Goal: Information Seeking & Learning: Learn about a topic

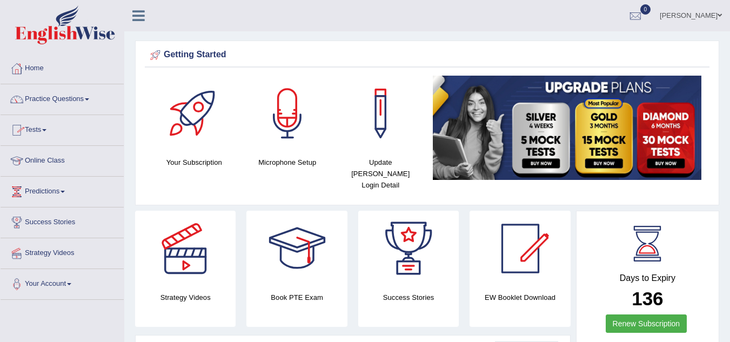
click at [58, 157] on link "Online Class" at bounding box center [62, 159] width 123 height 27
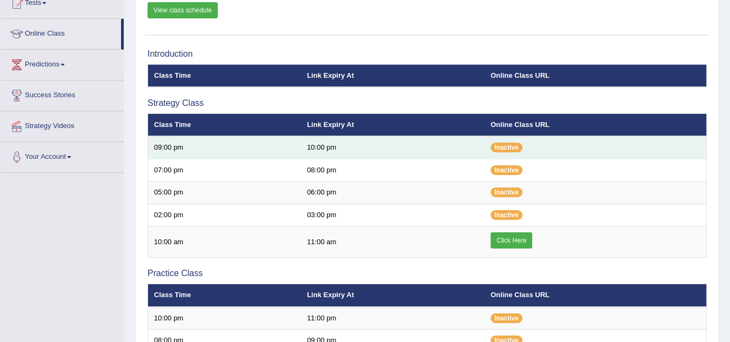
scroll to position [108, 0]
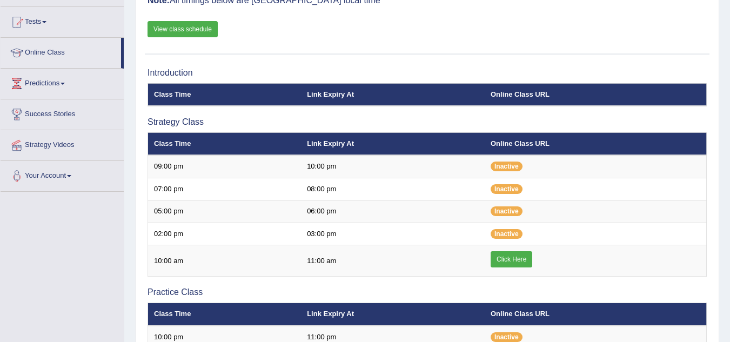
click at [207, 29] on link "View class schedule" at bounding box center [182, 29] width 70 height 16
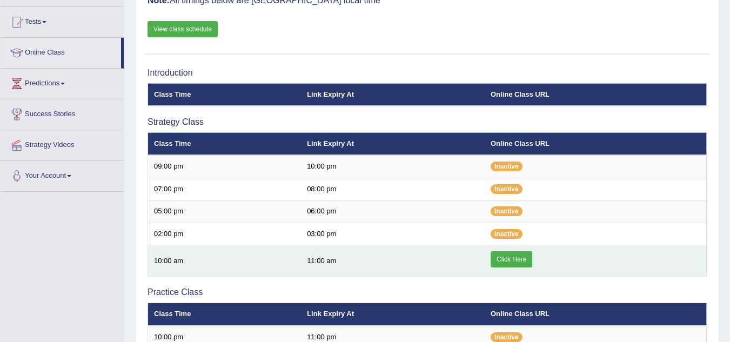
click at [514, 253] on link "Click Here" at bounding box center [511, 259] width 42 height 16
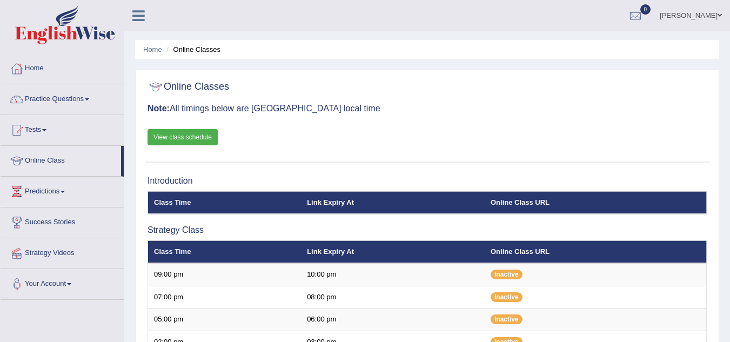
drag, startPoint x: 0, startPoint y: 0, endPoint x: 514, endPoint y: 258, distance: 575.1
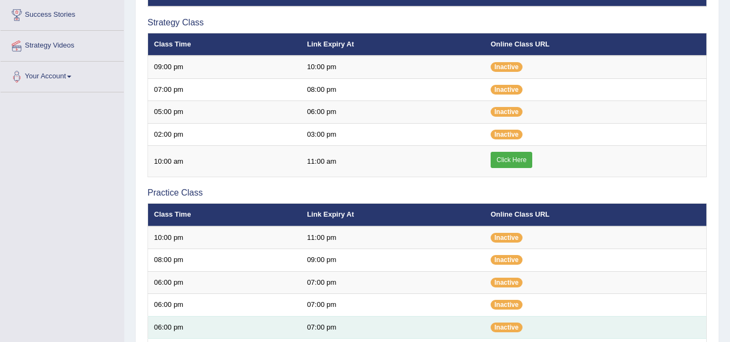
scroll to position [54, 0]
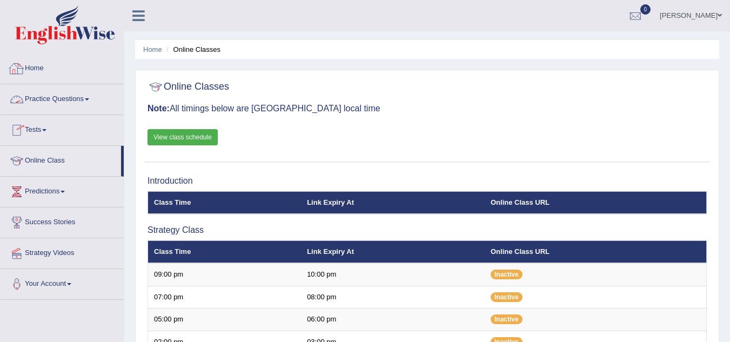
click at [65, 99] on link "Practice Questions" at bounding box center [62, 97] width 123 height 27
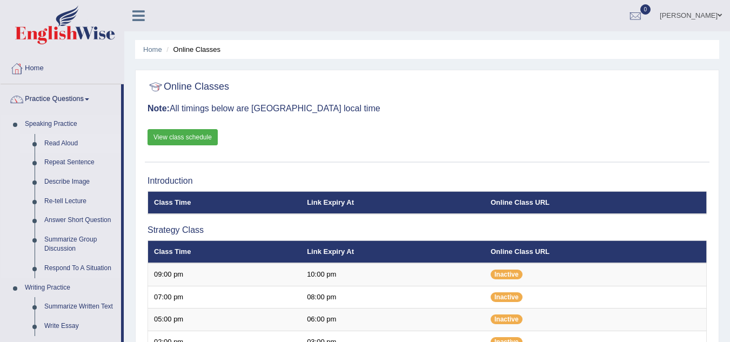
click at [62, 143] on link "Read Aloud" at bounding box center [80, 143] width 82 height 19
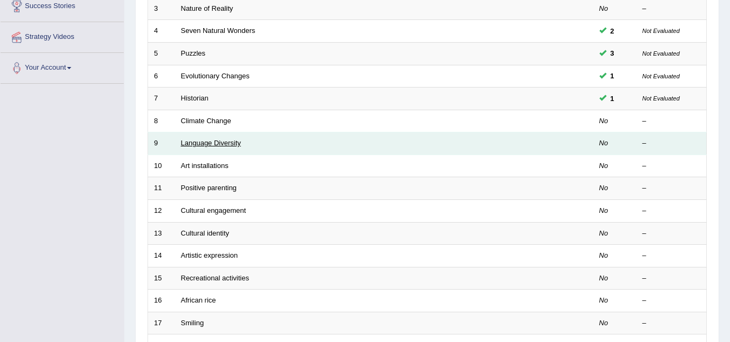
click at [204, 147] on link "Language Diversity" at bounding box center [211, 143] width 60 height 8
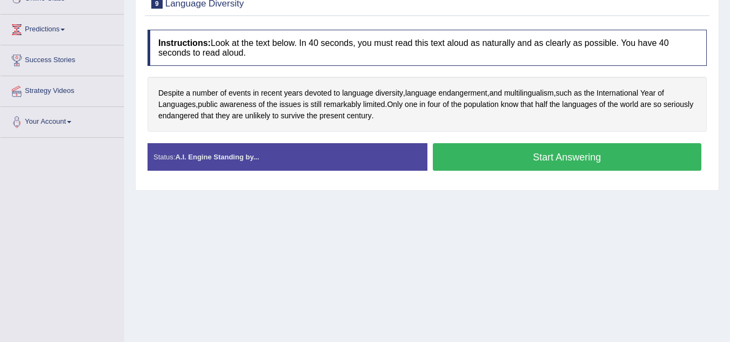
click at [555, 158] on button "Start Answering" at bounding box center [567, 157] width 269 height 28
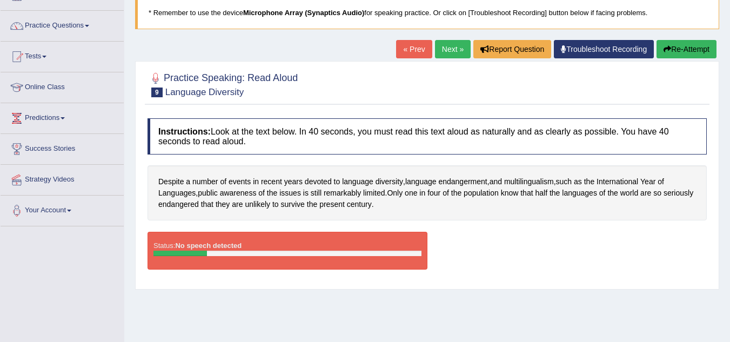
scroll to position [9, 0]
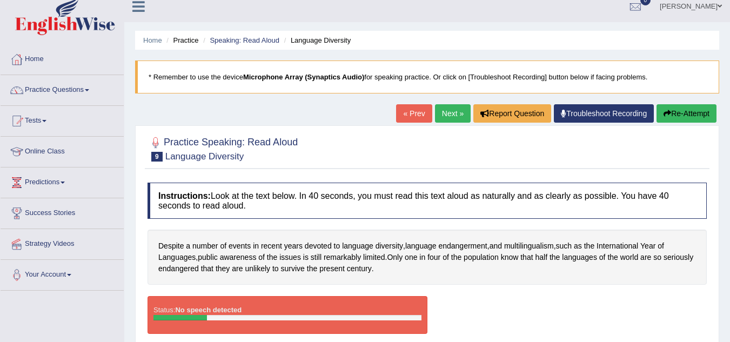
click at [601, 112] on link "Troubleshoot Recording" at bounding box center [604, 113] width 100 height 18
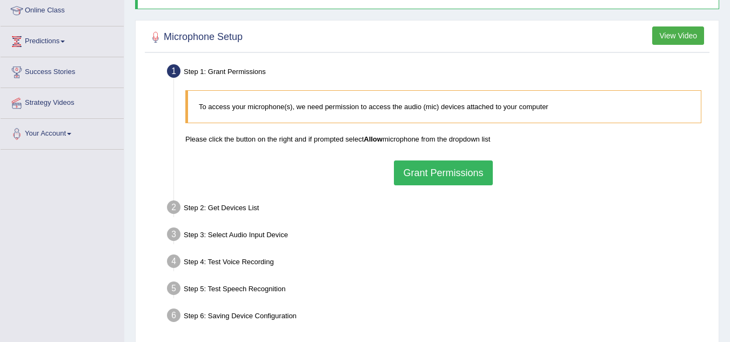
scroll to position [216, 0]
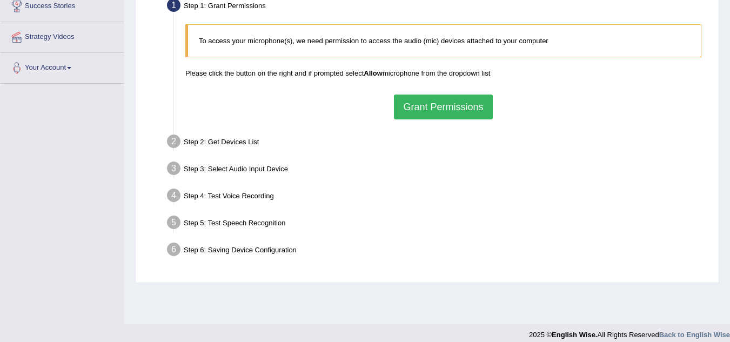
click at [436, 100] on button "Grant Permissions" at bounding box center [443, 107] width 98 height 25
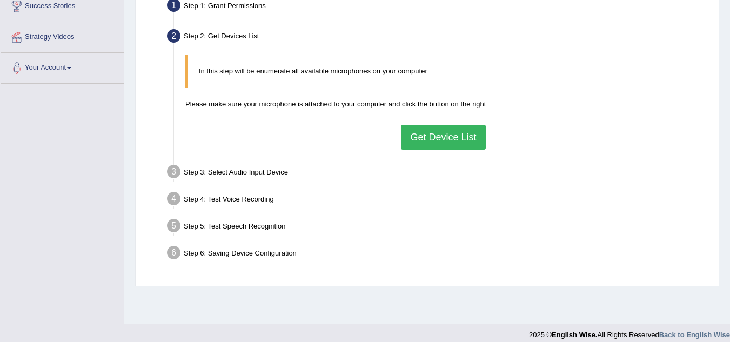
click at [412, 137] on button "Get Device List" at bounding box center [443, 137] width 84 height 25
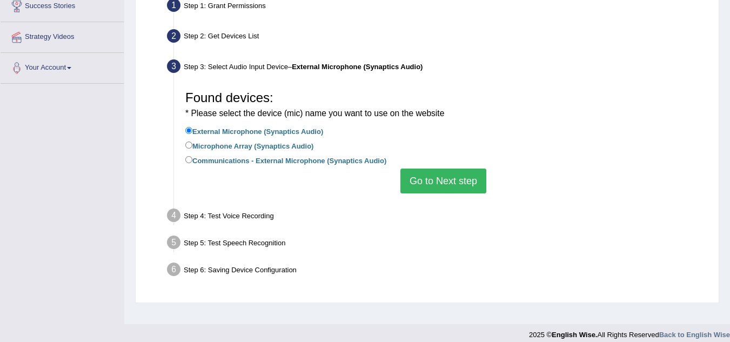
click at [430, 185] on button "Go to Next step" at bounding box center [443, 181] width 86 height 25
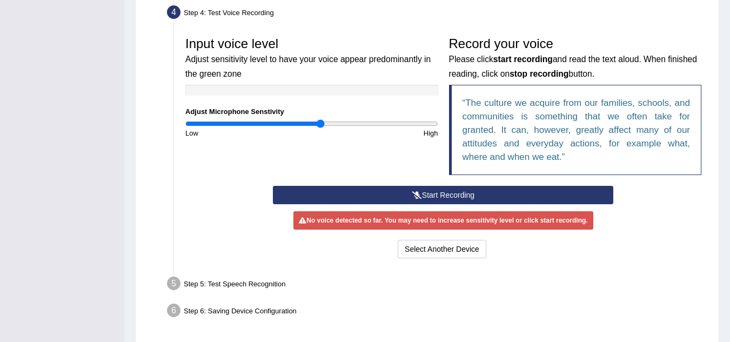
scroll to position [324, 0]
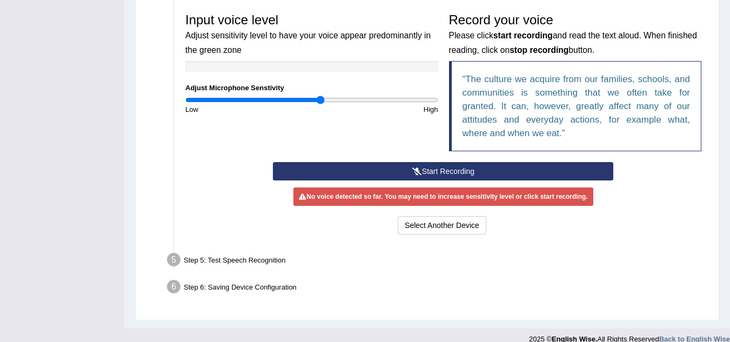
click at [422, 169] on button "Start Recording" at bounding box center [443, 171] width 340 height 18
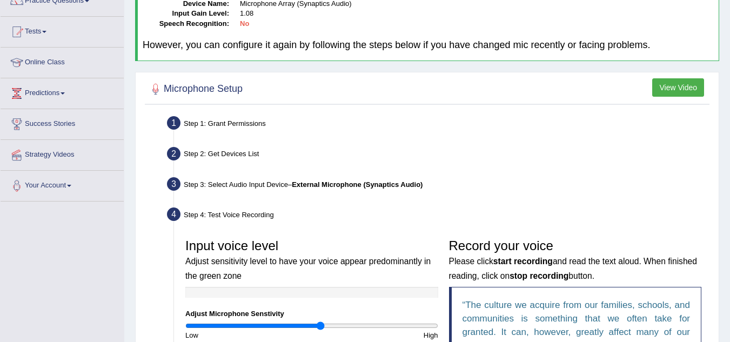
scroll to position [108, 0]
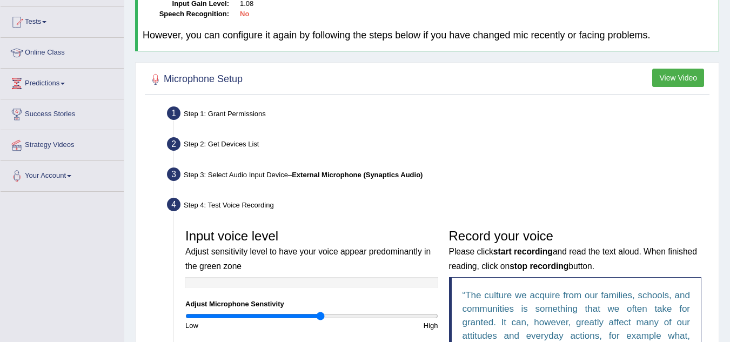
click at [223, 141] on div "Step 2: Get Devices List" at bounding box center [437, 146] width 551 height 24
click at [231, 114] on div "Step 1: Grant Permissions" at bounding box center [437, 115] width 551 height 24
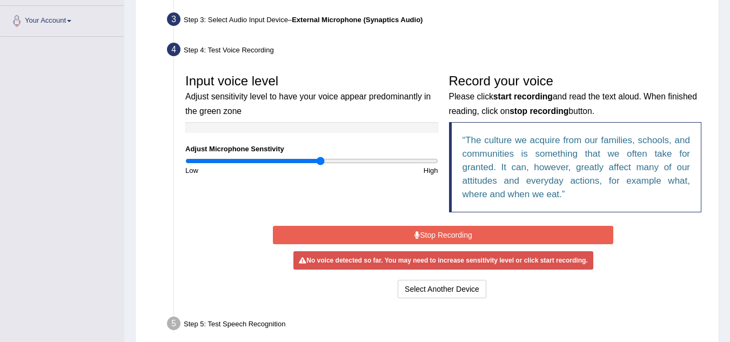
scroll to position [340, 0]
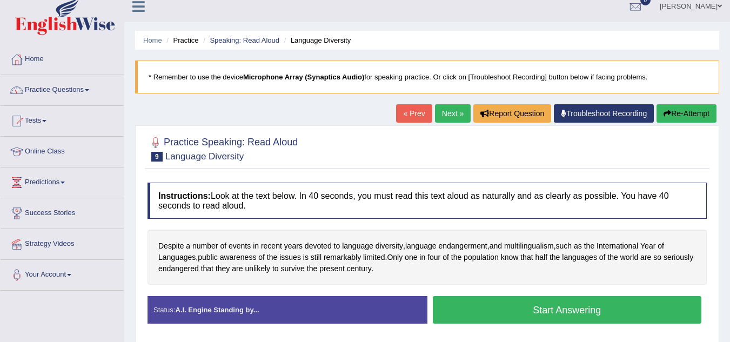
click at [591, 113] on link "Troubleshoot Recording" at bounding box center [604, 113] width 100 height 18
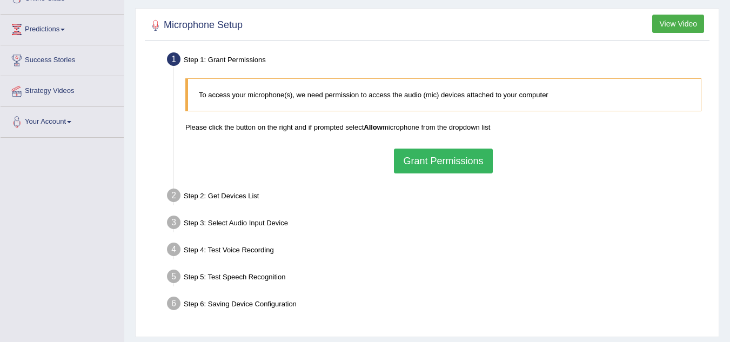
click at [453, 163] on button "Grant Permissions" at bounding box center [443, 161] width 98 height 25
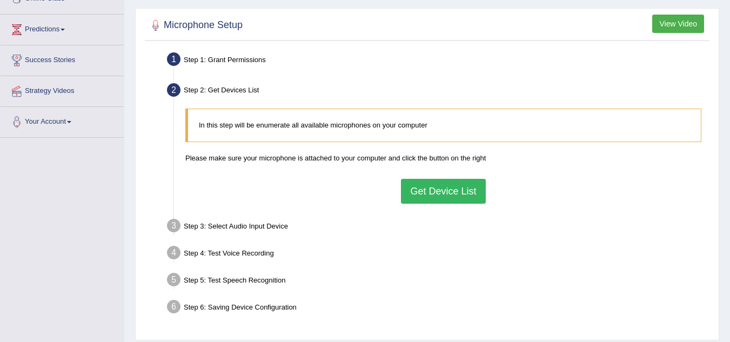
click at [443, 189] on button "Get Device List" at bounding box center [443, 191] width 84 height 25
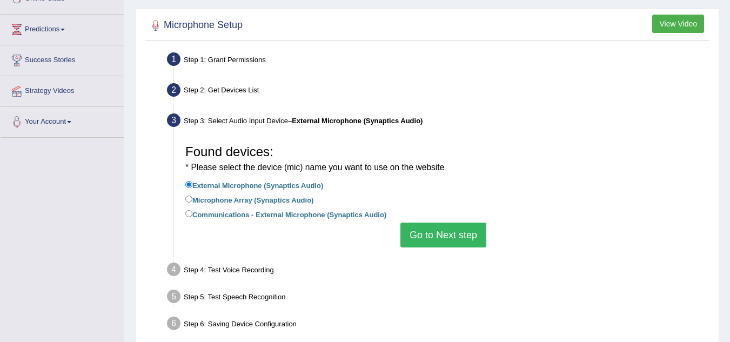
click at [230, 197] on label "Microphone Array (Synaptics Audio)" at bounding box center [249, 199] width 128 height 12
click at [192, 197] on input "Microphone Array (Synaptics Audio)" at bounding box center [188, 199] width 7 height 7
radio input "true"
click at [436, 233] on button "Go to Next step" at bounding box center [443, 235] width 86 height 25
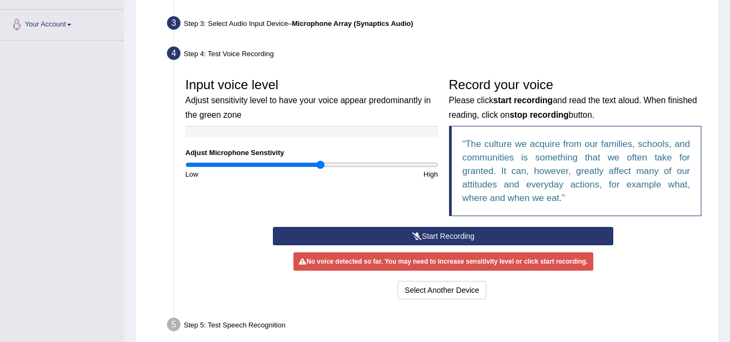
scroll to position [324, 0]
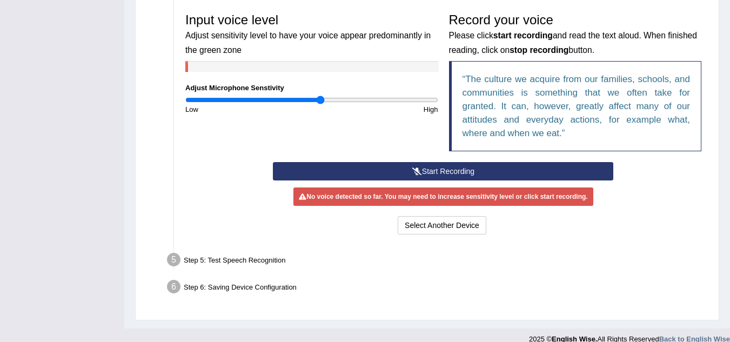
click at [450, 172] on button "Start Recording" at bounding box center [443, 171] width 340 height 18
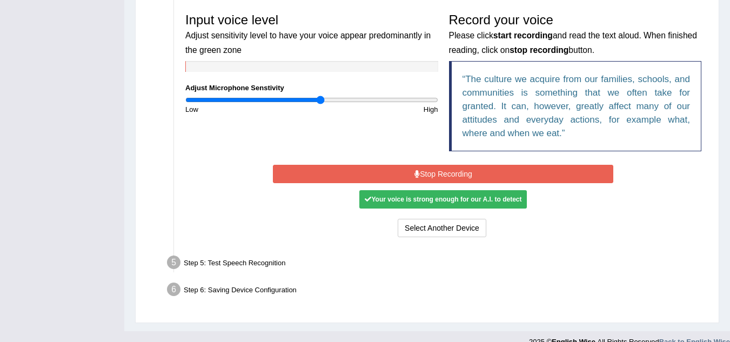
click at [445, 171] on button "Stop Recording" at bounding box center [443, 174] width 340 height 18
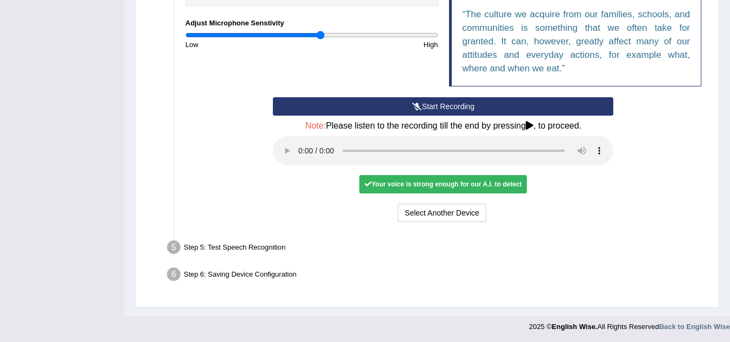
scroll to position [390, 0]
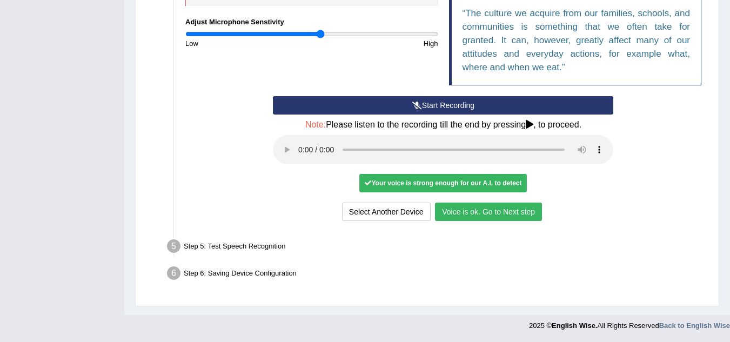
click at [493, 212] on button "Voice is ok. Go to Next step" at bounding box center [488, 212] width 107 height 18
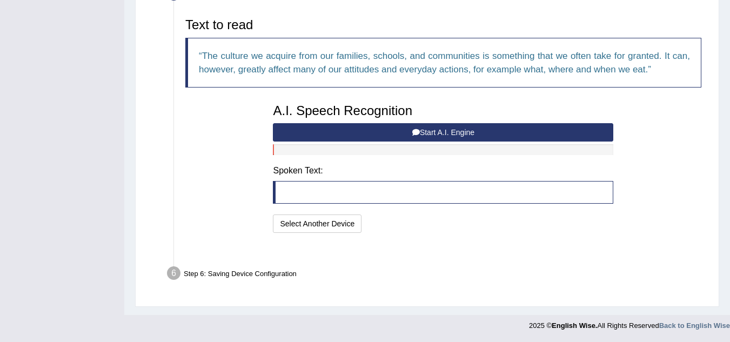
scroll to position [334, 0]
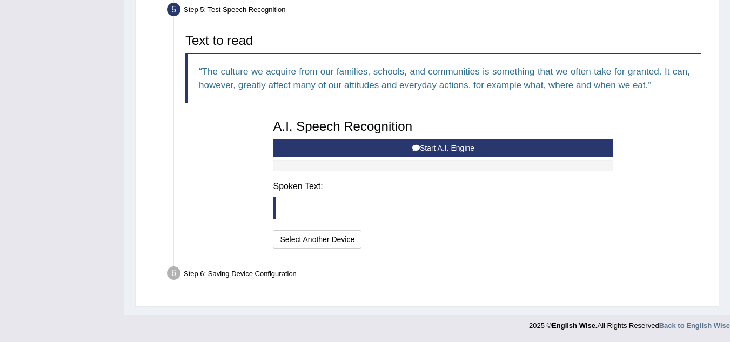
click at [406, 145] on button "Start A.I. Engine" at bounding box center [443, 148] width 340 height 18
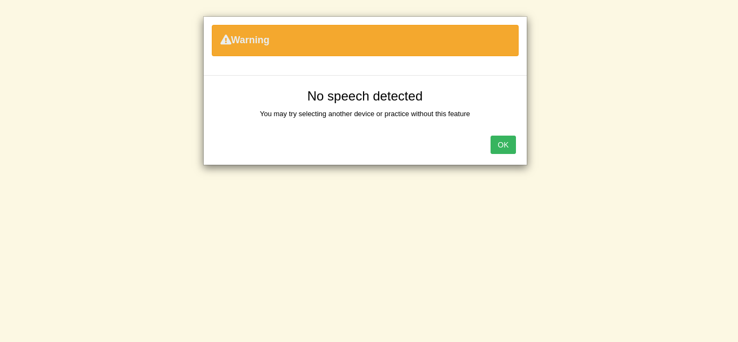
click at [504, 146] on button "OK" at bounding box center [502, 145] width 25 height 18
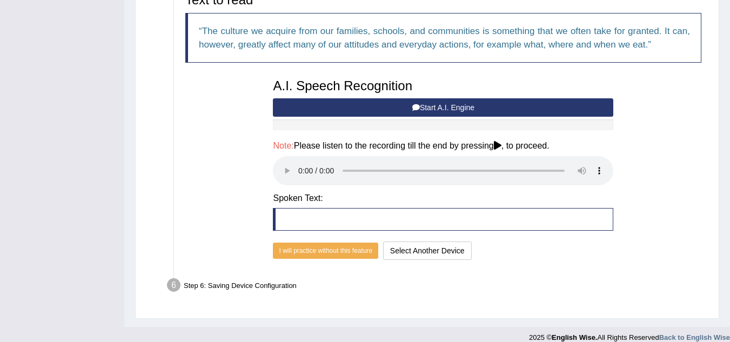
scroll to position [386, 0]
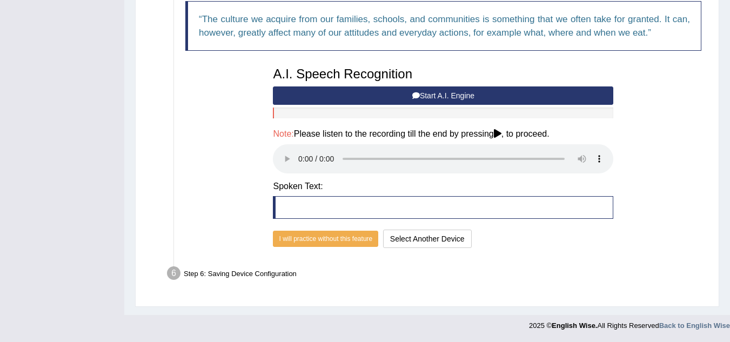
click at [364, 96] on button "Start A.I. Engine" at bounding box center [443, 95] width 340 height 18
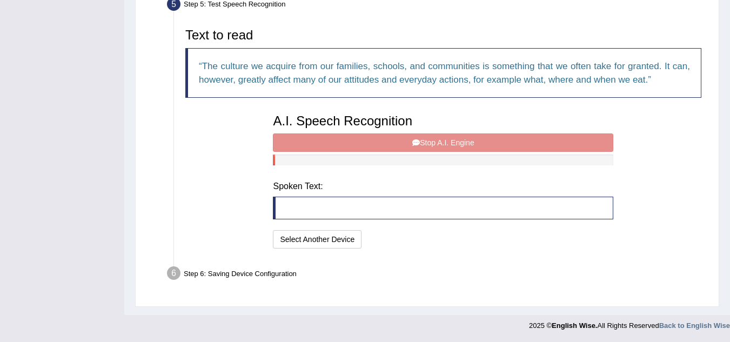
scroll to position [334, 0]
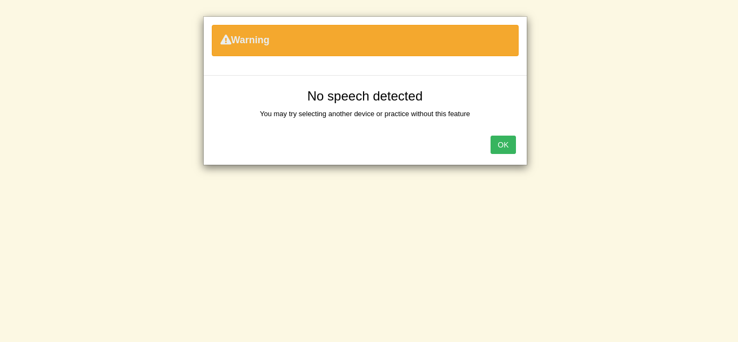
click at [502, 146] on button "OK" at bounding box center [502, 145] width 25 height 18
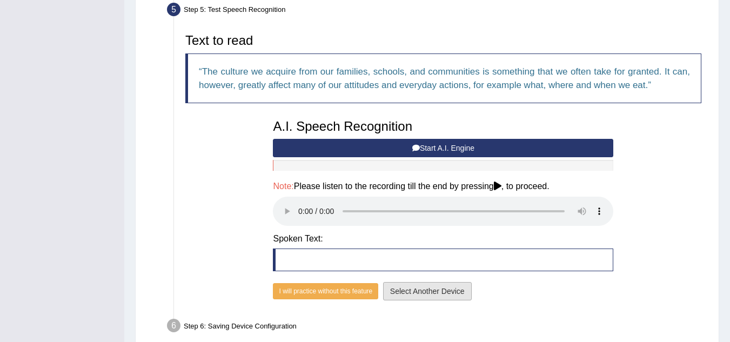
click at [407, 290] on button "Select Another Device" at bounding box center [427, 291] width 89 height 18
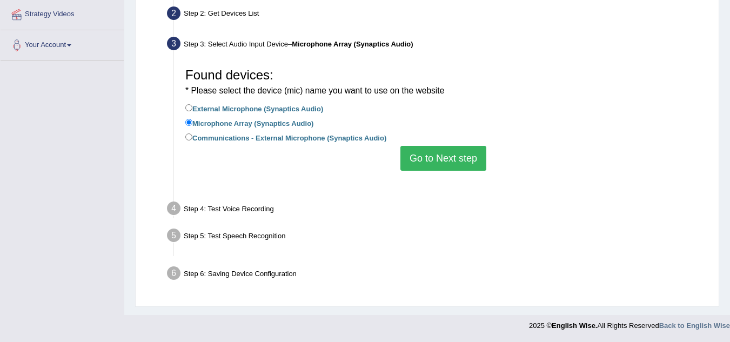
scroll to position [225, 0]
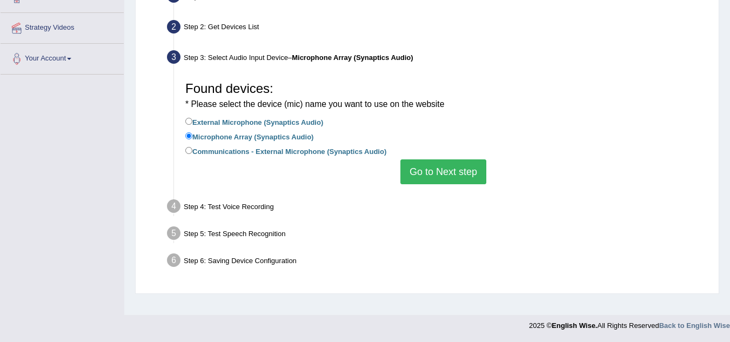
click at [440, 176] on button "Go to Next step" at bounding box center [443, 171] width 86 height 25
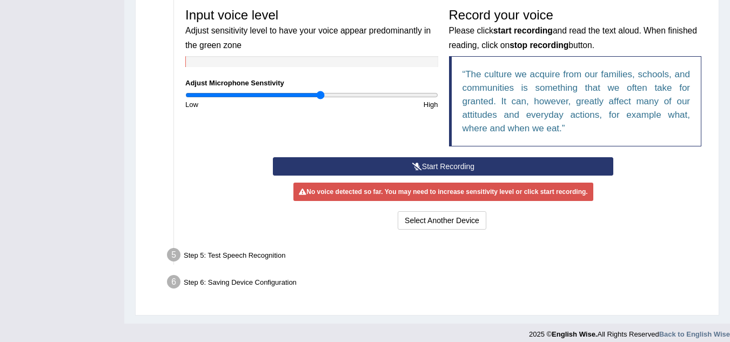
scroll to position [333, 0]
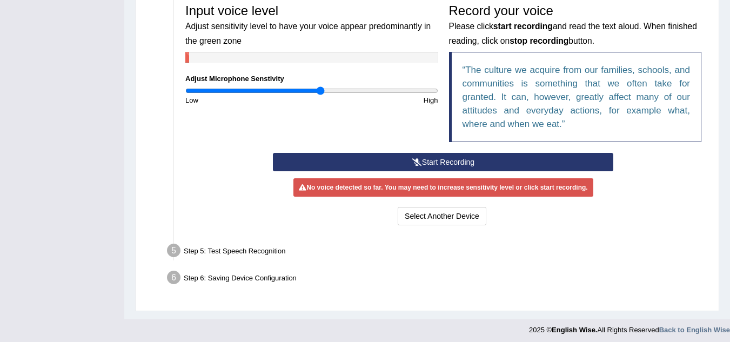
click at [445, 165] on button "Start Recording" at bounding box center [443, 162] width 340 height 18
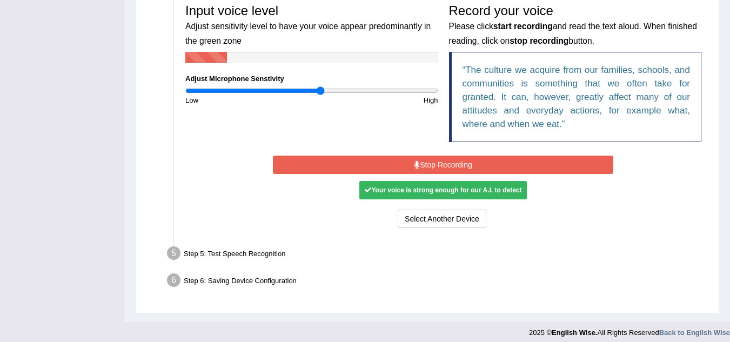
click at [438, 167] on button "Stop Recording" at bounding box center [443, 165] width 340 height 18
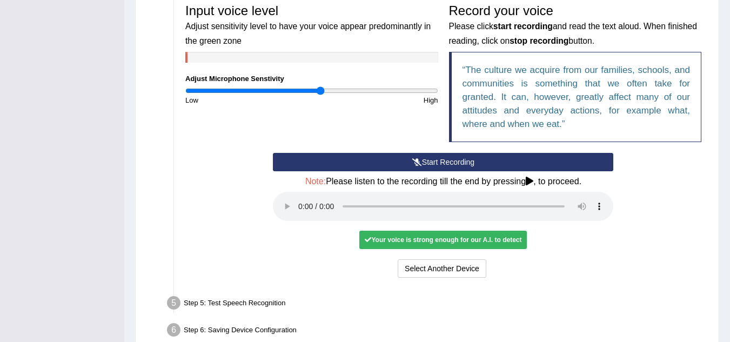
click at [529, 185] on icon at bounding box center [530, 181] width 8 height 9
click at [533, 179] on icon at bounding box center [530, 181] width 8 height 9
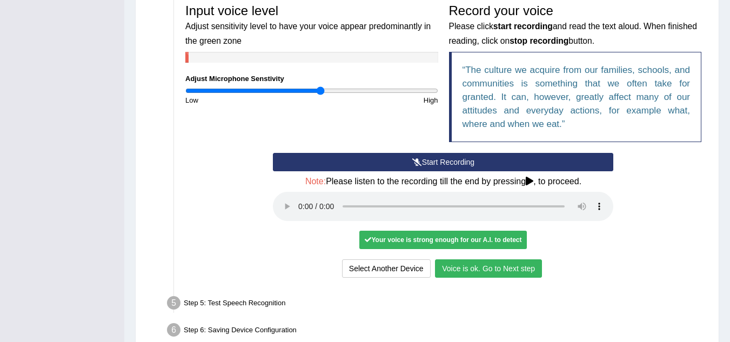
click at [486, 270] on button "Voice is ok. Go to Next step" at bounding box center [488, 268] width 107 height 18
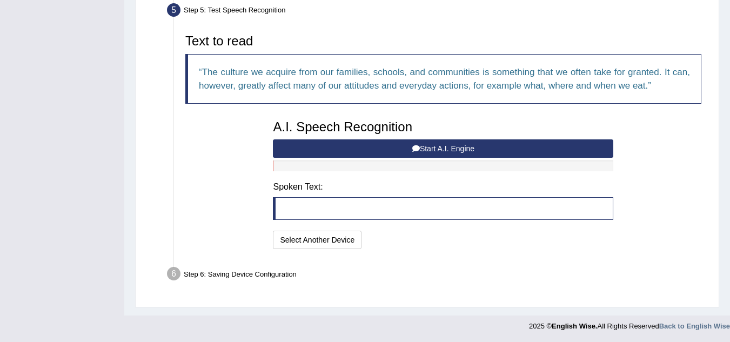
scroll to position [334, 0]
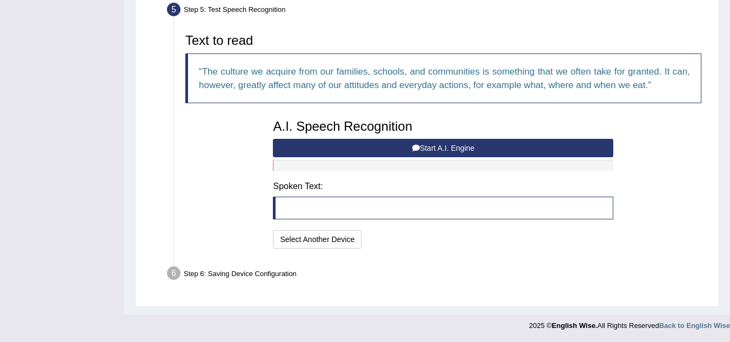
click at [417, 144] on icon at bounding box center [416, 148] width 8 height 8
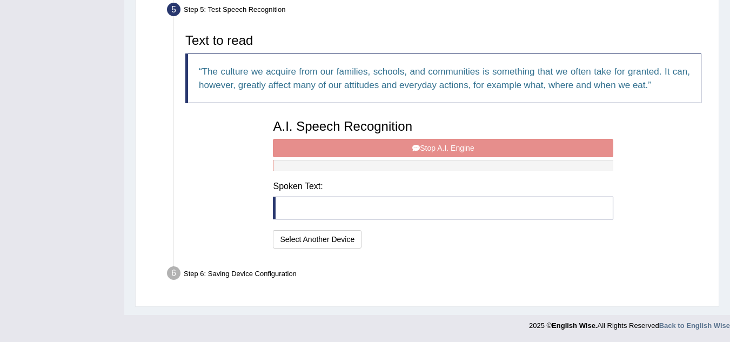
click at [416, 151] on div "A.I. Speech Recognition Start A.I. Engine Stop A.I. Engine Note: Please listen …" at bounding box center [442, 182] width 351 height 137
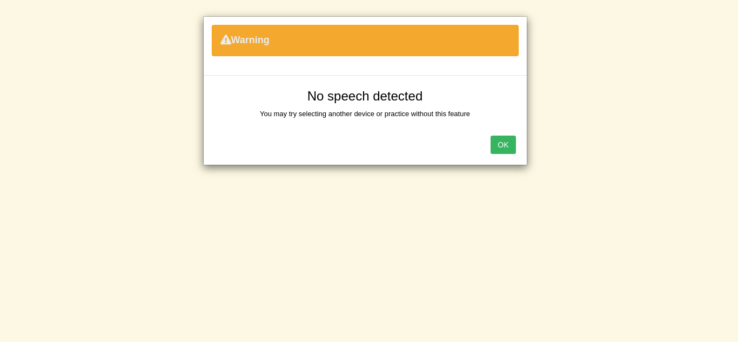
click at [495, 147] on button "OK" at bounding box center [502, 145] width 25 height 18
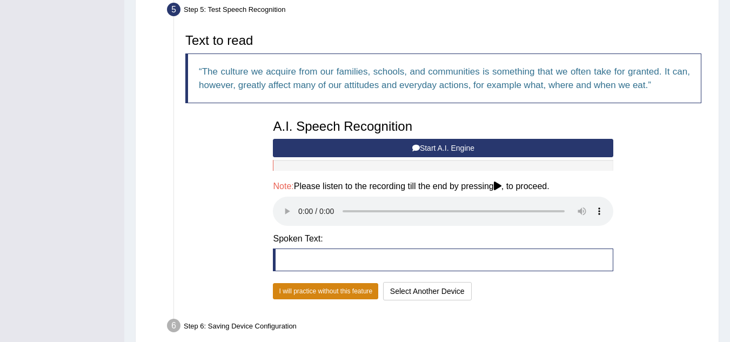
click at [330, 294] on button "I will practice without this feature" at bounding box center [325, 291] width 105 height 16
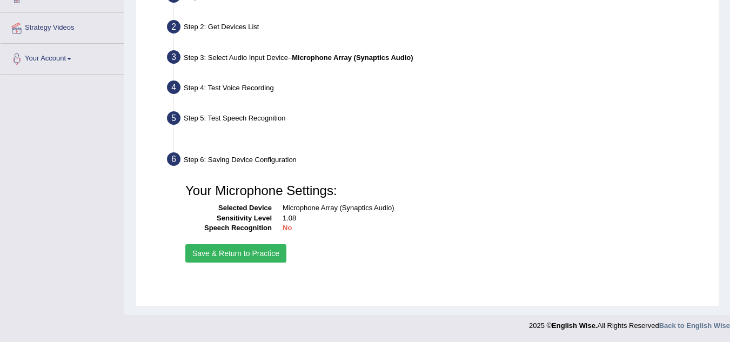
scroll to position [225, 0]
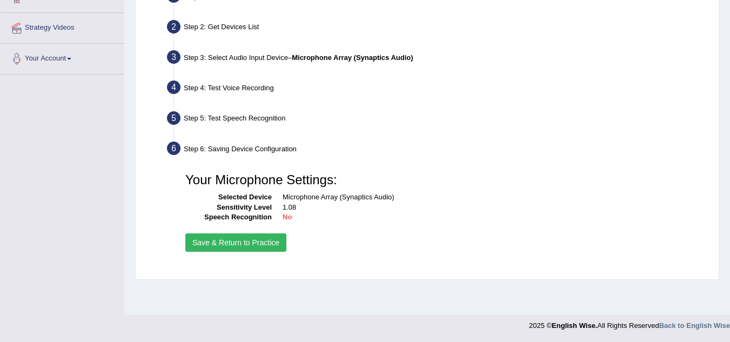
click at [268, 244] on button "Save & Return to Practice" at bounding box center [235, 242] width 101 height 18
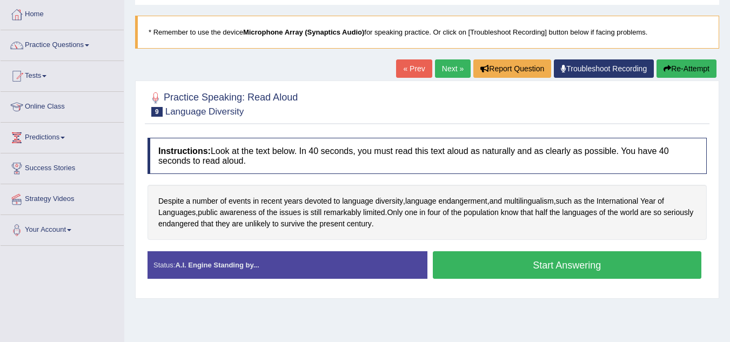
click at [518, 256] on button "Start Answering" at bounding box center [567, 265] width 269 height 28
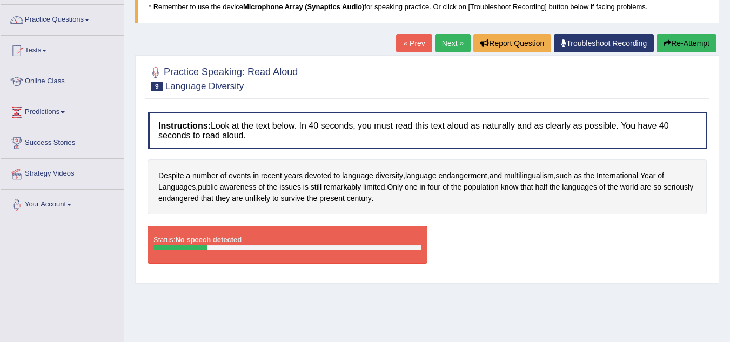
scroll to position [54, 0]
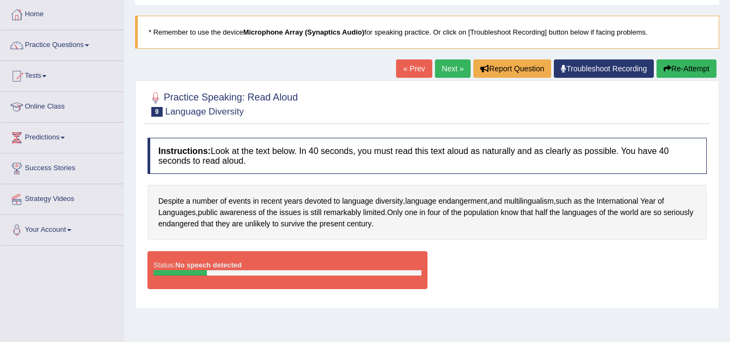
click at [678, 66] on button "Re-Attempt" at bounding box center [686, 68] width 60 height 18
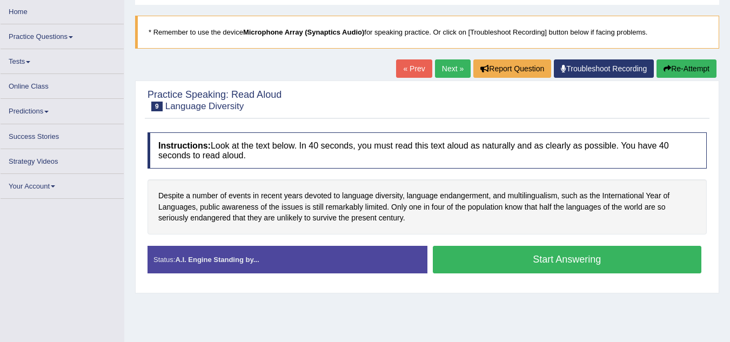
click at [548, 263] on button "Start Answering" at bounding box center [567, 260] width 269 height 28
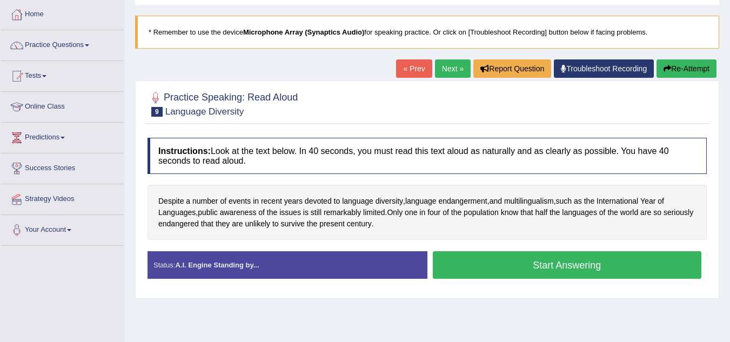
click at [548, 263] on button "Start Answering" at bounding box center [567, 265] width 269 height 28
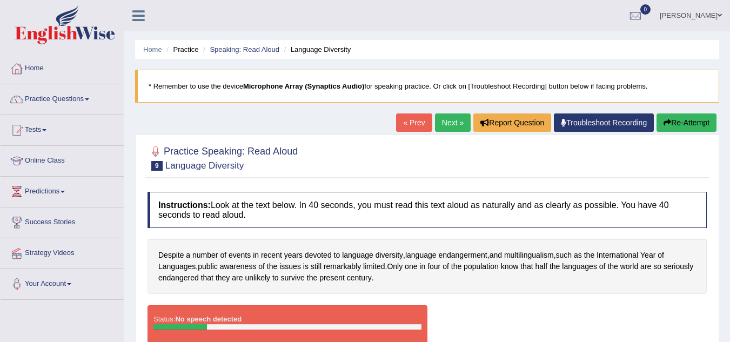
click at [583, 124] on link "Troubleshoot Recording" at bounding box center [604, 122] width 100 height 18
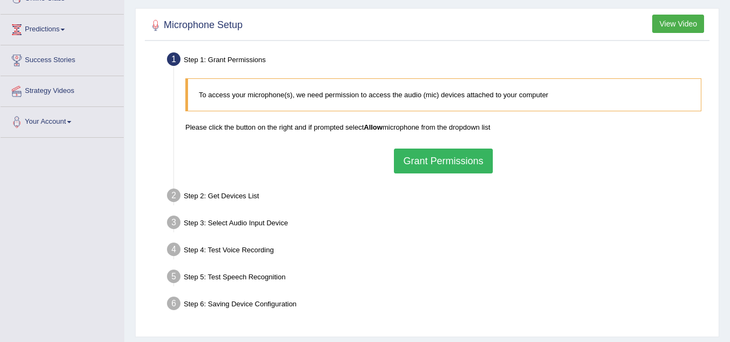
click at [463, 160] on button "Grant Permissions" at bounding box center [443, 161] width 98 height 25
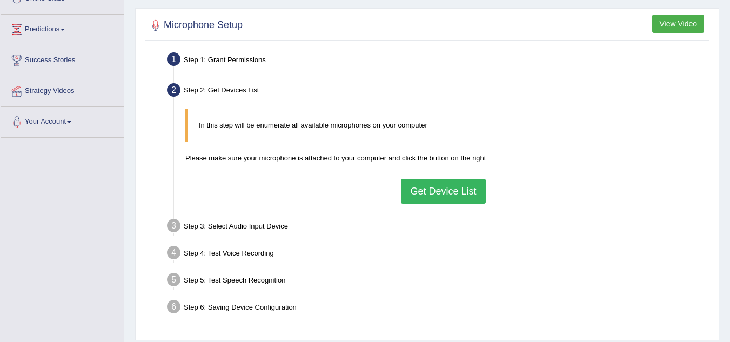
click at [449, 189] on button "Get Device List" at bounding box center [443, 191] width 84 height 25
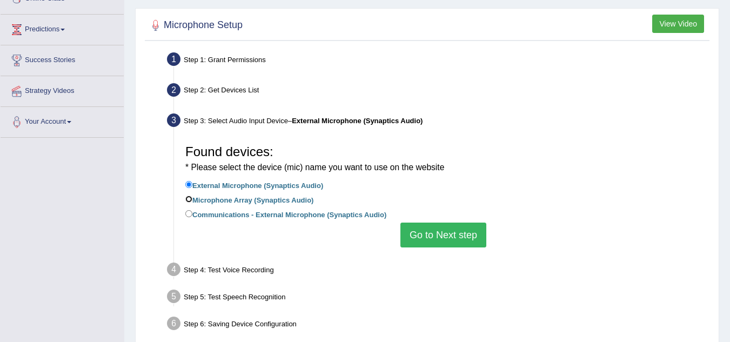
click at [187, 200] on input "Microphone Array (Synaptics Audio)" at bounding box center [188, 199] width 7 height 7
radio input "true"
click at [439, 239] on button "Go to Next step" at bounding box center [443, 235] width 86 height 25
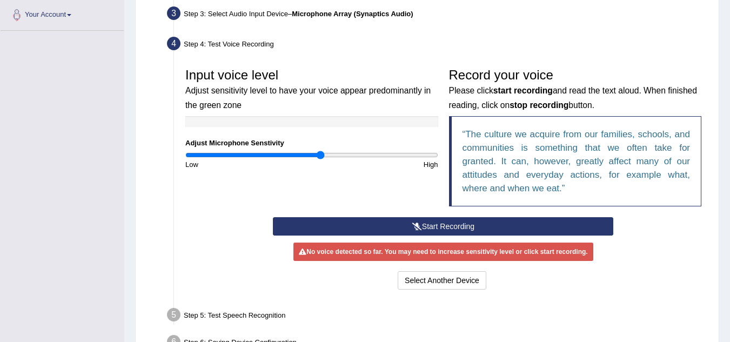
scroll to position [270, 0]
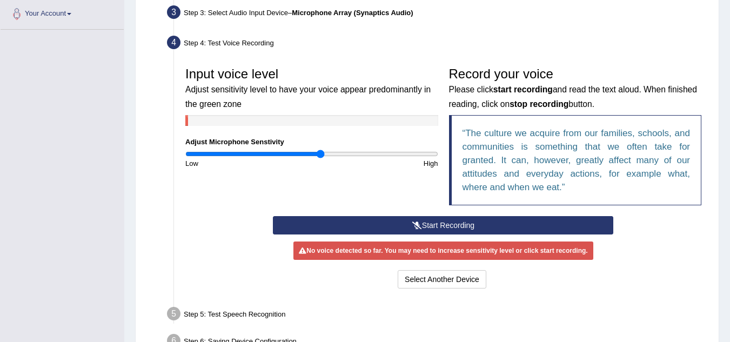
click at [430, 227] on button "Start Recording" at bounding box center [443, 225] width 340 height 18
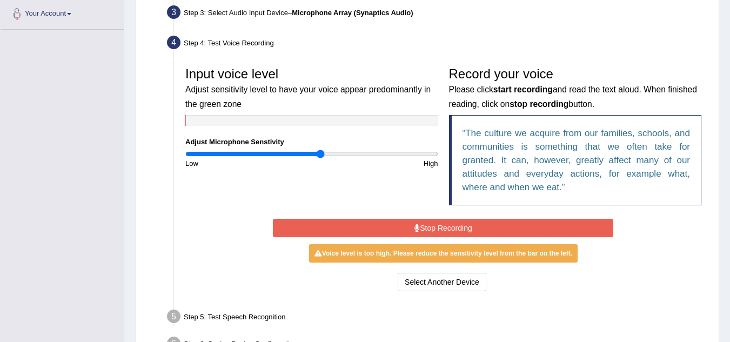
click at [430, 228] on button "Stop Recording" at bounding box center [443, 228] width 340 height 18
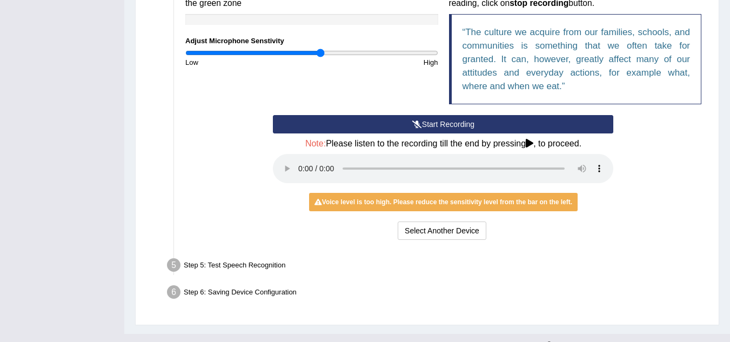
scroll to position [378, 0]
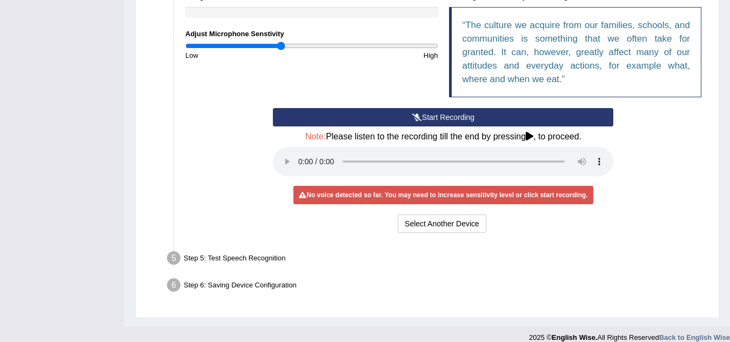
click at [281, 46] on input "range" at bounding box center [311, 46] width 253 height 9
click at [291, 43] on input "range" at bounding box center [311, 46] width 253 height 9
click at [305, 44] on input "range" at bounding box center [311, 46] width 253 height 9
click at [312, 48] on input "range" at bounding box center [311, 46] width 253 height 9
click at [356, 46] on input "range" at bounding box center [311, 46] width 253 height 9
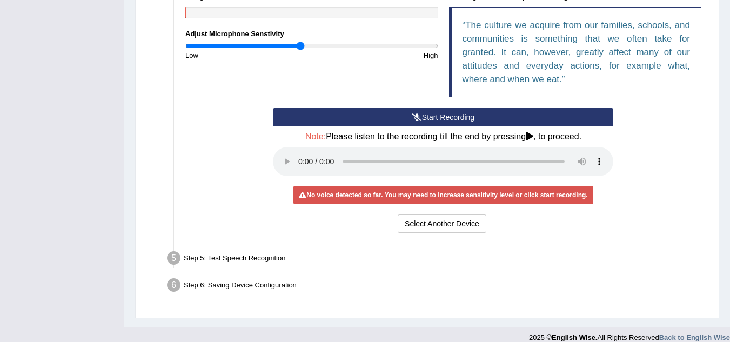
click at [300, 48] on input "range" at bounding box center [311, 46] width 253 height 9
click at [366, 124] on button "Start Recording" at bounding box center [443, 117] width 340 height 18
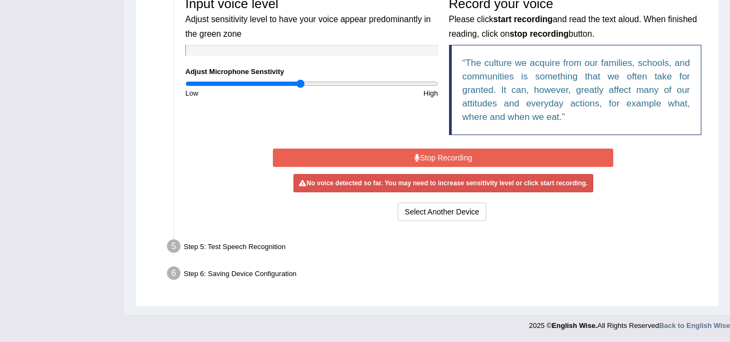
scroll to position [340, 0]
click at [317, 83] on input "range" at bounding box center [311, 83] width 253 height 9
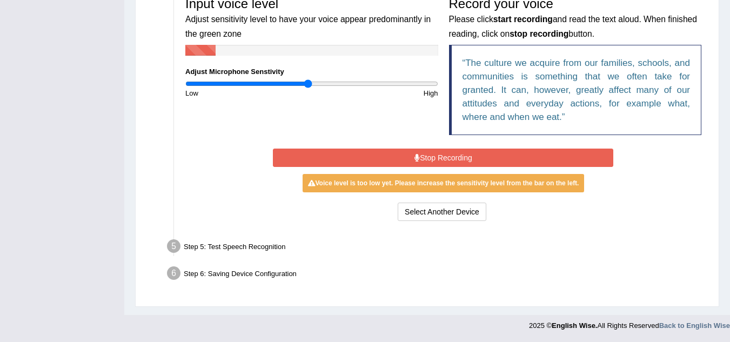
click at [307, 81] on input "range" at bounding box center [311, 83] width 253 height 9
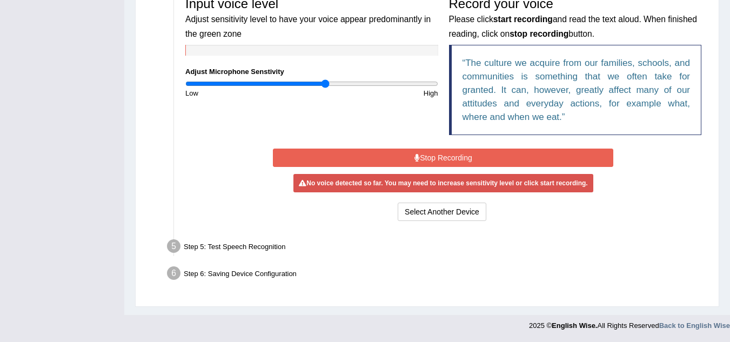
click at [326, 85] on input "range" at bounding box center [311, 83] width 253 height 9
drag, startPoint x: 291, startPoint y: 86, endPoint x: 271, endPoint y: 89, distance: 19.7
type input "0.78"
click at [284, 88] on input "range" at bounding box center [311, 83] width 253 height 9
click at [270, 89] on div "Low" at bounding box center [246, 93] width 132 height 10
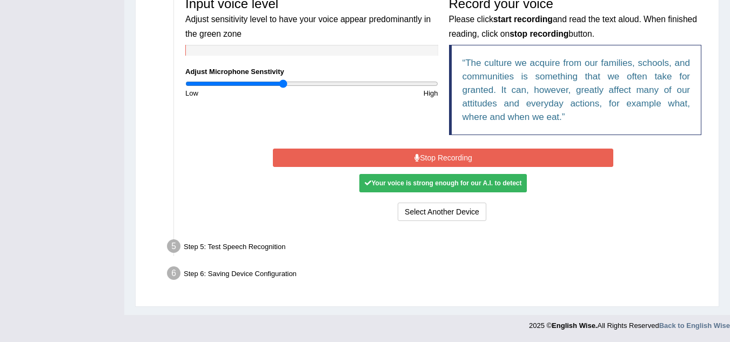
click at [449, 156] on button "Stop Recording" at bounding box center [443, 158] width 340 height 18
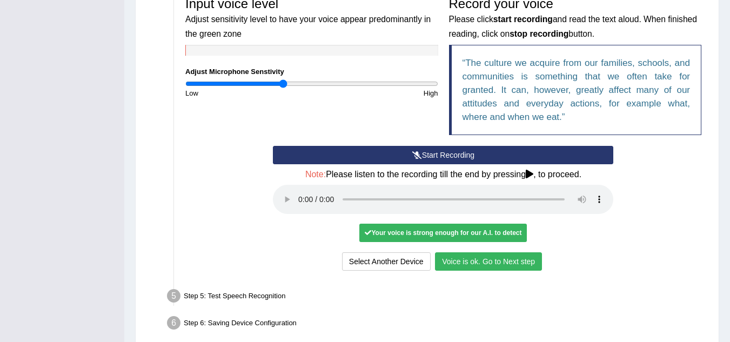
click at [487, 261] on button "Voice is ok. Go to Next step" at bounding box center [488, 261] width 107 height 18
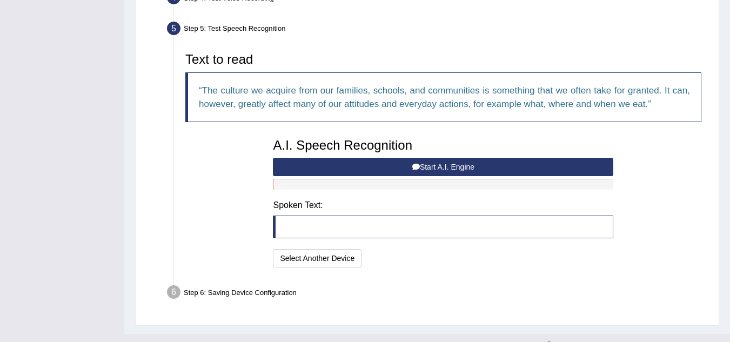
scroll to position [334, 0]
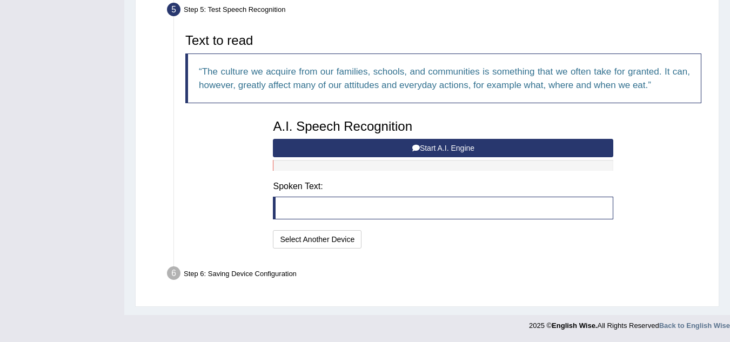
click at [354, 143] on button "Start A.I. Engine" at bounding box center [443, 148] width 340 height 18
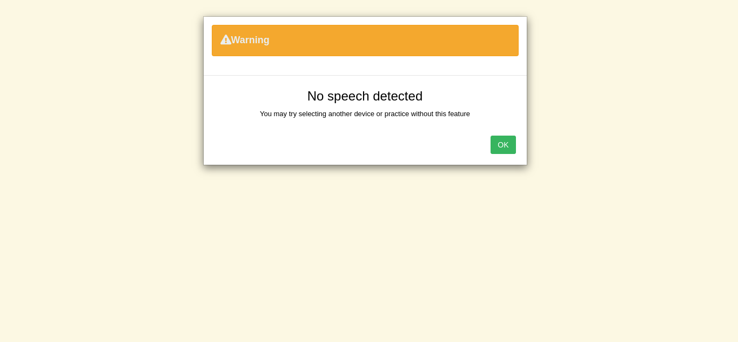
click at [500, 148] on button "OK" at bounding box center [502, 145] width 25 height 18
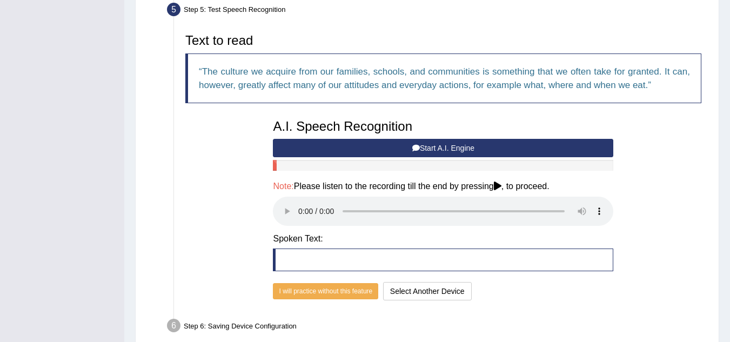
click at [501, 150] on button "Start A.I. Engine" at bounding box center [443, 148] width 340 height 18
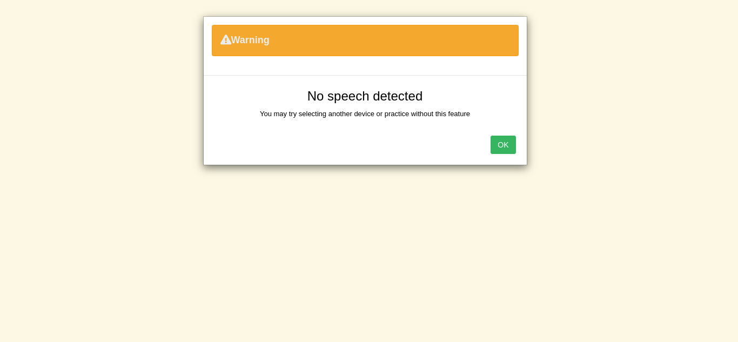
click at [498, 144] on button "OK" at bounding box center [502, 145] width 25 height 18
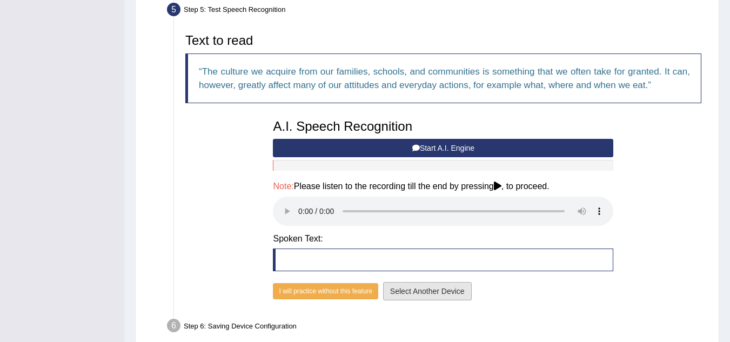
click at [412, 292] on button "Select Another Device" at bounding box center [427, 291] width 89 height 18
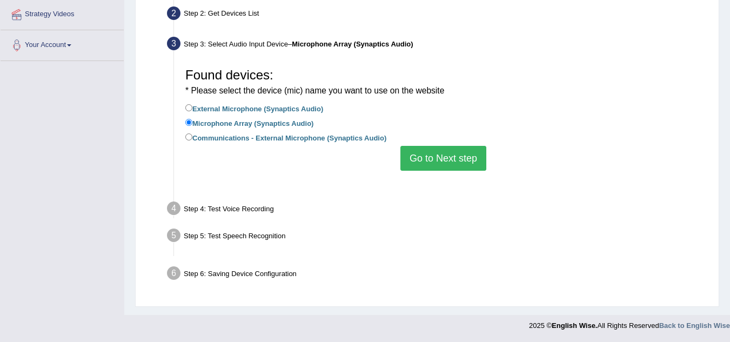
scroll to position [225, 0]
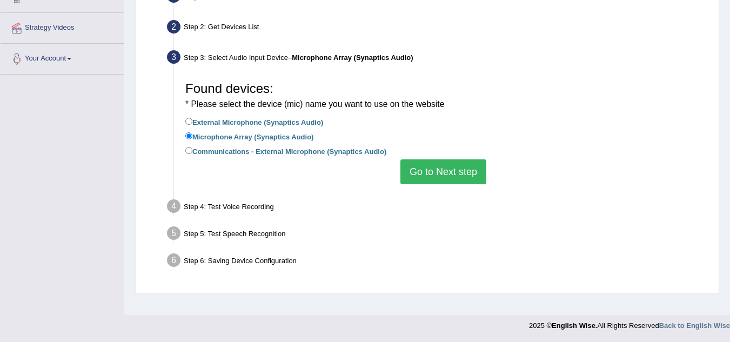
click at [426, 175] on button "Go to Next step" at bounding box center [443, 171] width 86 height 25
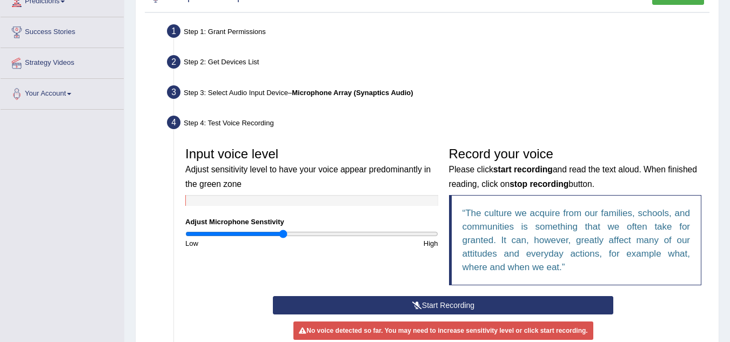
scroll to position [171, 0]
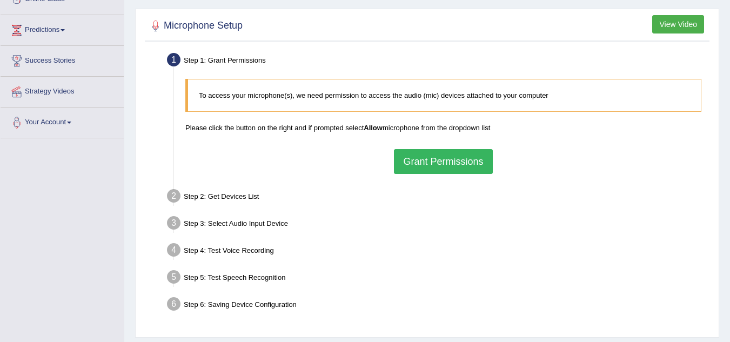
scroll to position [162, 0]
click at [422, 163] on button "Grant Permissions" at bounding box center [443, 161] width 98 height 25
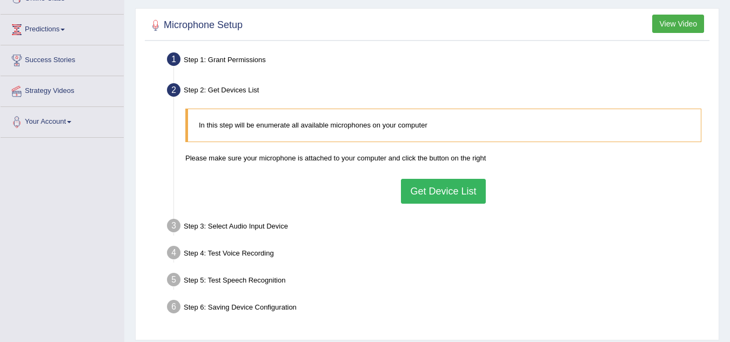
click at [429, 193] on button "Get Device List" at bounding box center [443, 191] width 84 height 25
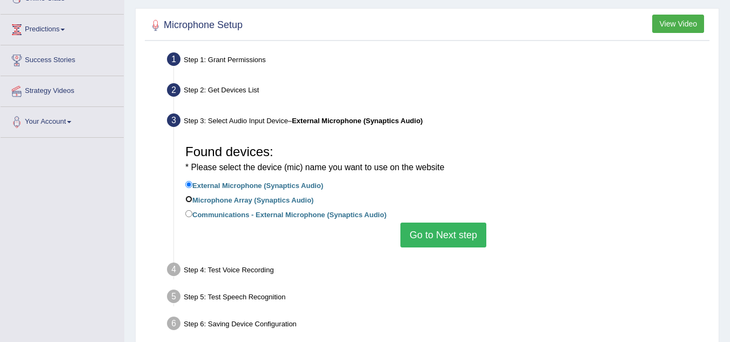
click at [189, 200] on input "Microphone Array (Synaptics Audio)" at bounding box center [188, 199] width 7 height 7
radio input "true"
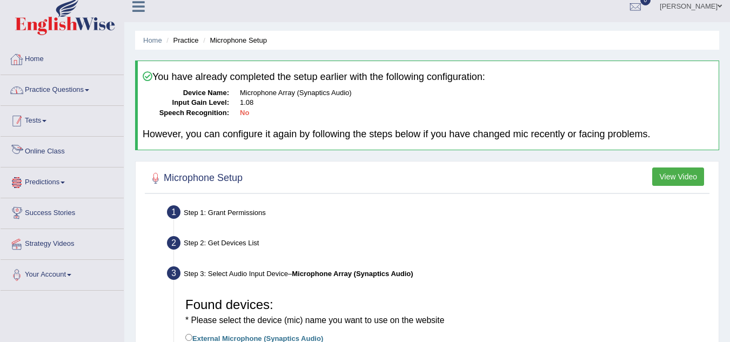
scroll to position [0, 0]
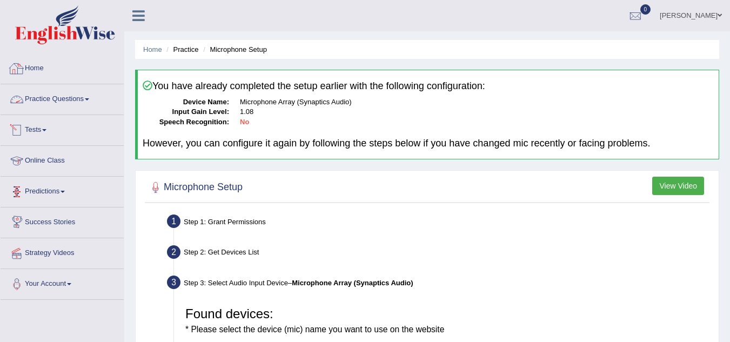
click at [88, 107] on link "Practice Questions" at bounding box center [62, 97] width 123 height 27
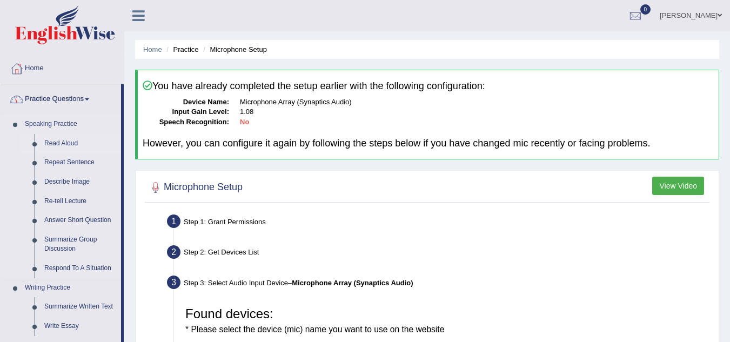
click at [79, 143] on link "Read Aloud" at bounding box center [80, 143] width 82 height 19
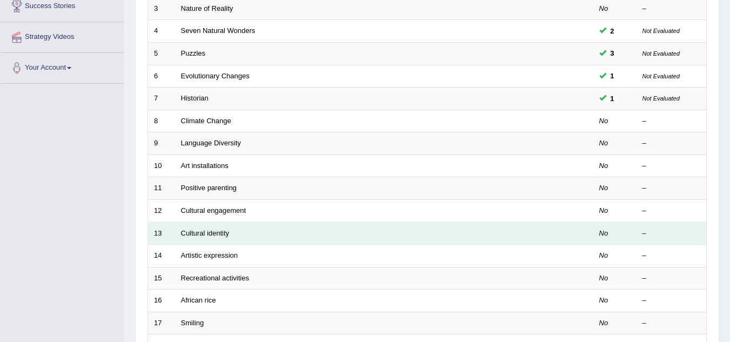
click at [247, 244] on td "Cultural identity" at bounding box center [343, 233] width 337 height 23
click at [201, 239] on td "Cultural identity" at bounding box center [343, 233] width 337 height 23
click at [201, 233] on link "Cultural identity" at bounding box center [205, 233] width 49 height 8
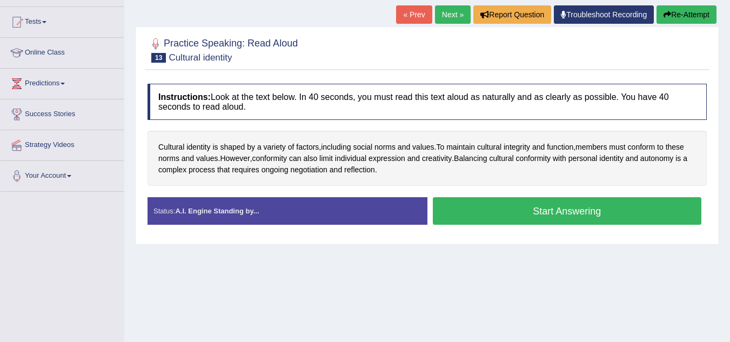
click at [532, 208] on button "Start Answering" at bounding box center [567, 211] width 269 height 28
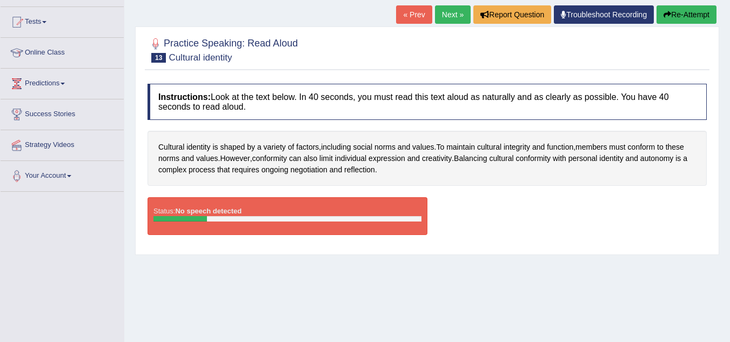
click at [697, 9] on button "Re-Attempt" at bounding box center [686, 14] width 60 height 18
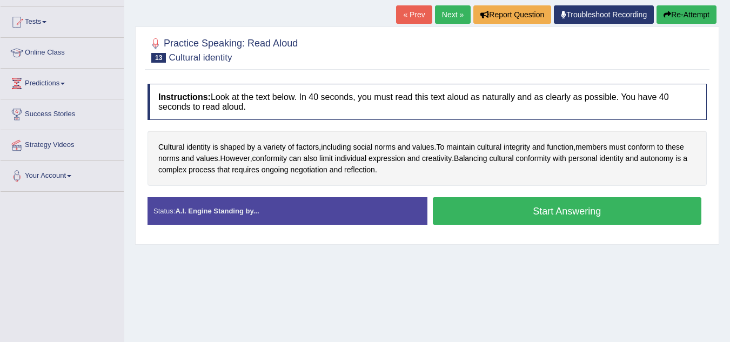
click at [591, 211] on button "Start Answering" at bounding box center [567, 211] width 269 height 28
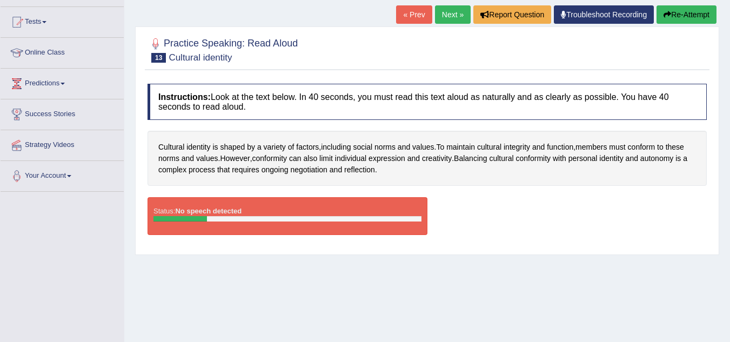
click at [676, 19] on button "Re-Attempt" at bounding box center [686, 14] width 60 height 18
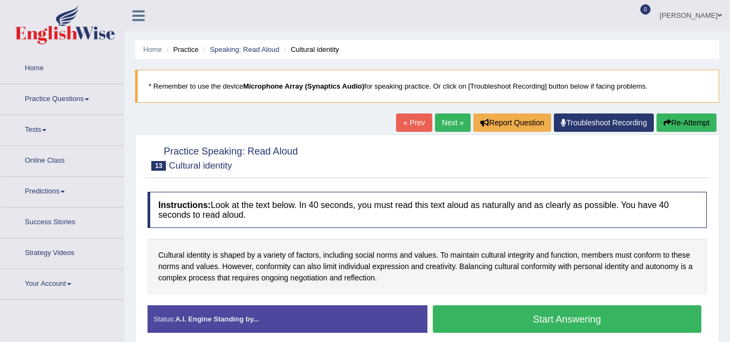
click at [512, 305] on button "Start Answering" at bounding box center [567, 319] width 269 height 28
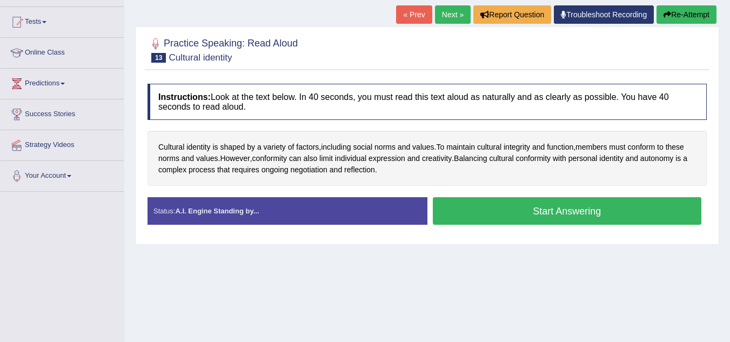
click at [512, 205] on button "Start Answering" at bounding box center [567, 211] width 269 height 28
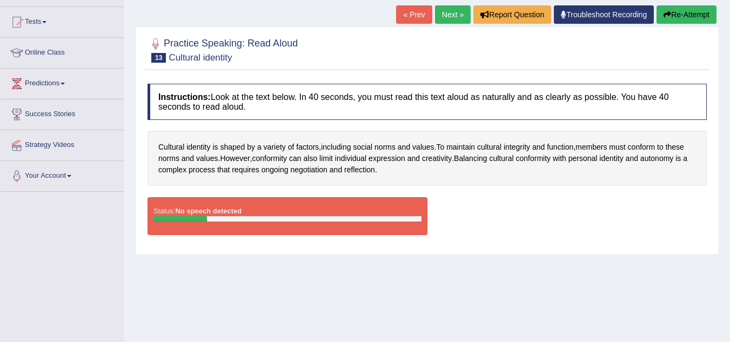
click at [691, 16] on button "Re-Attempt" at bounding box center [686, 14] width 60 height 18
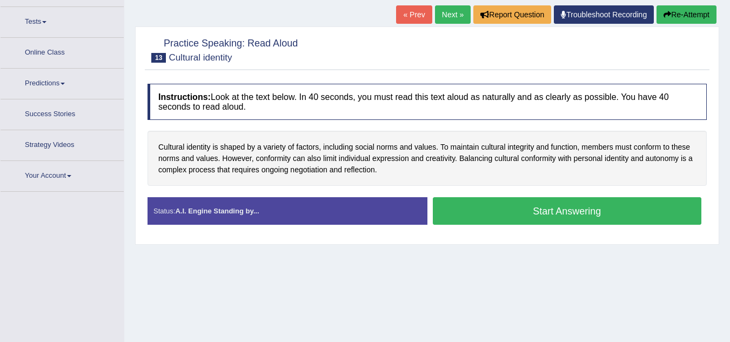
click at [555, 209] on button "Start Answering" at bounding box center [567, 211] width 269 height 28
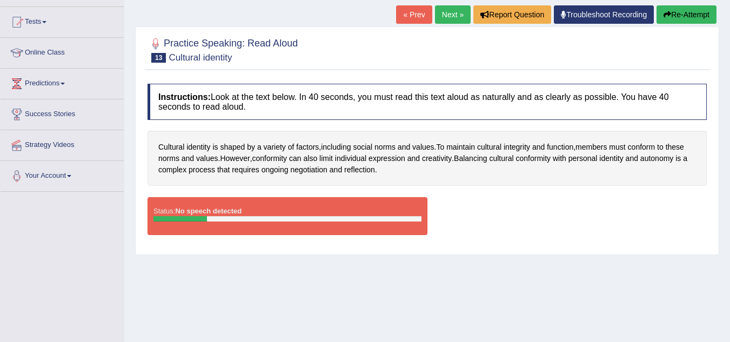
click at [674, 18] on button "Re-Attempt" at bounding box center [686, 14] width 60 height 18
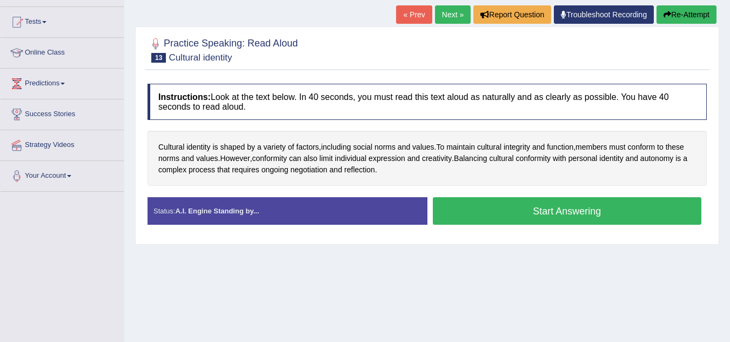
click at [570, 215] on button "Start Answering" at bounding box center [567, 211] width 269 height 28
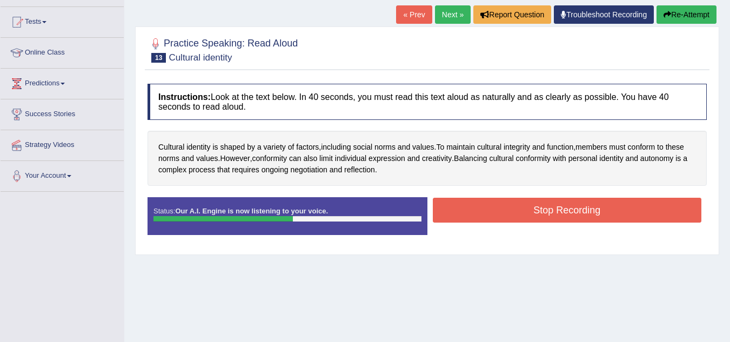
click at [568, 216] on button "Stop Recording" at bounding box center [567, 210] width 269 height 25
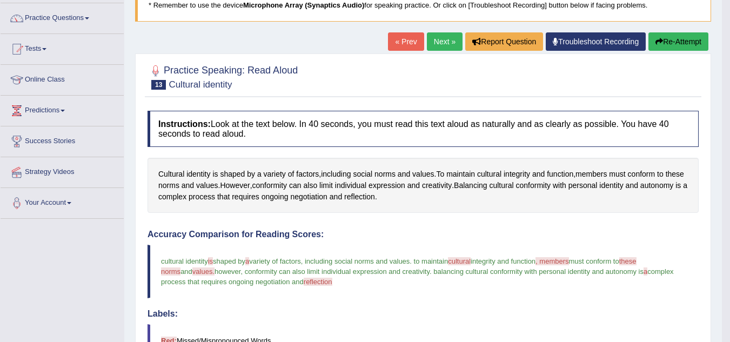
scroll to position [71, 0]
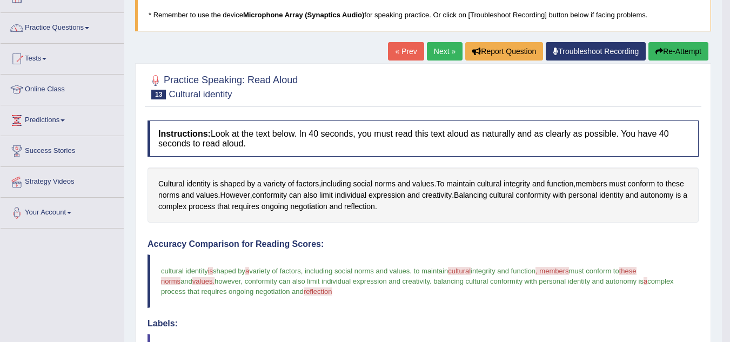
click at [683, 52] on button "Re-Attempt" at bounding box center [678, 51] width 60 height 18
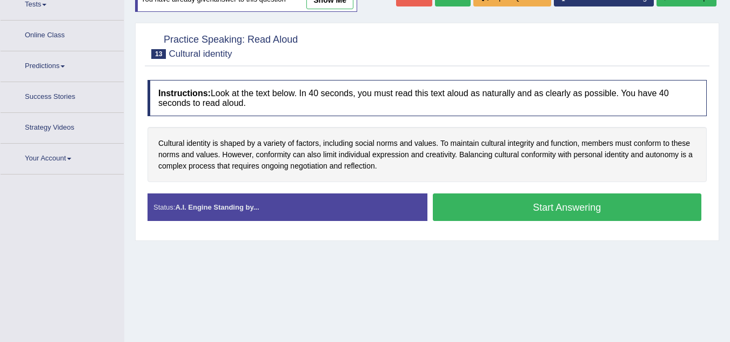
scroll to position [137, 0]
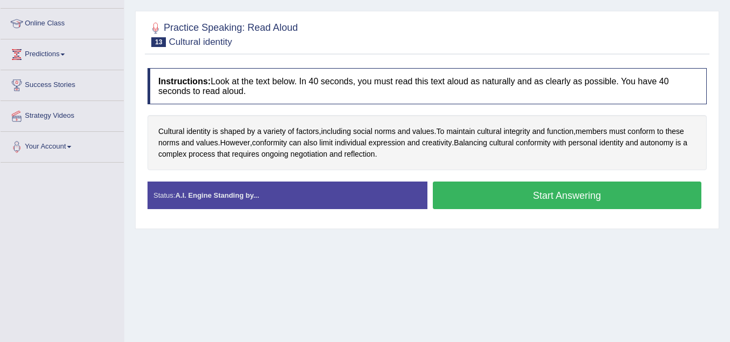
click at [521, 200] on button "Start Answering" at bounding box center [567, 195] width 269 height 28
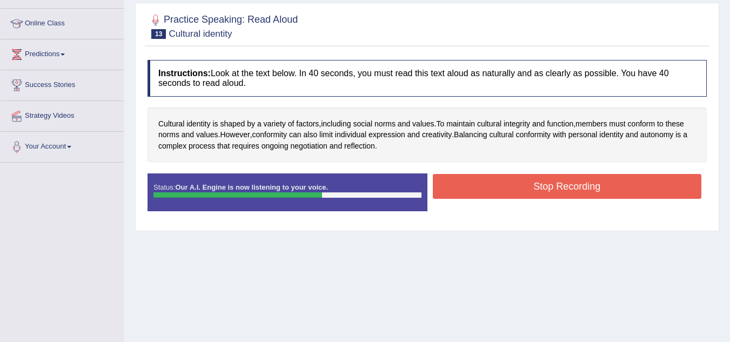
click at [521, 194] on button "Stop Recording" at bounding box center [567, 186] width 269 height 25
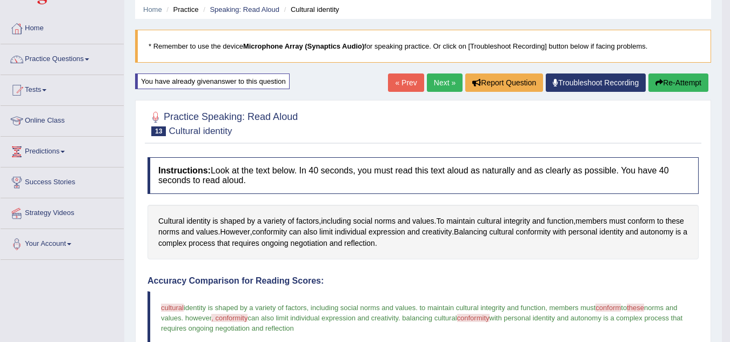
scroll to position [0, 0]
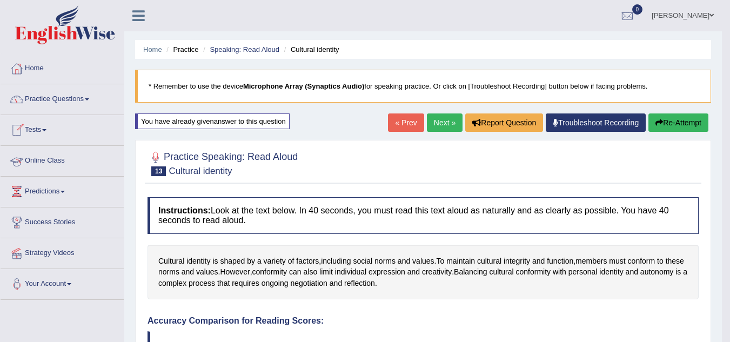
click at [59, 163] on link "Online Class" at bounding box center [62, 159] width 123 height 27
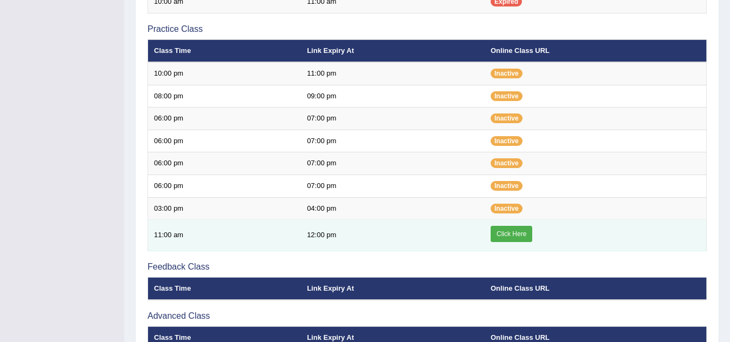
scroll to position [378, 0]
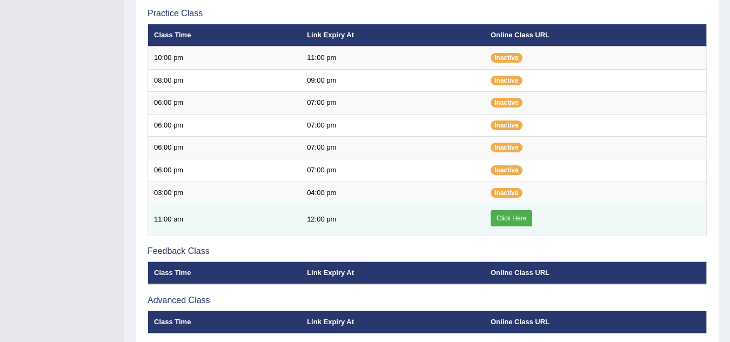
click at [499, 216] on link "Click Here" at bounding box center [511, 218] width 42 height 16
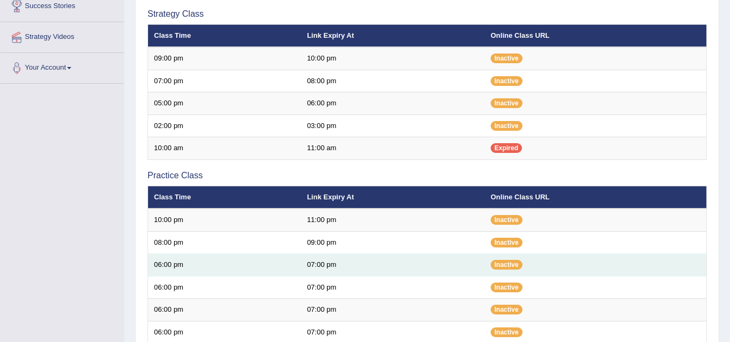
scroll to position [54, 0]
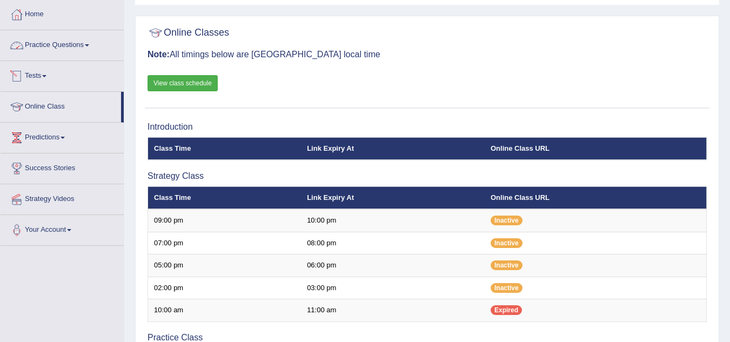
click at [92, 47] on link "Practice Questions" at bounding box center [62, 43] width 123 height 27
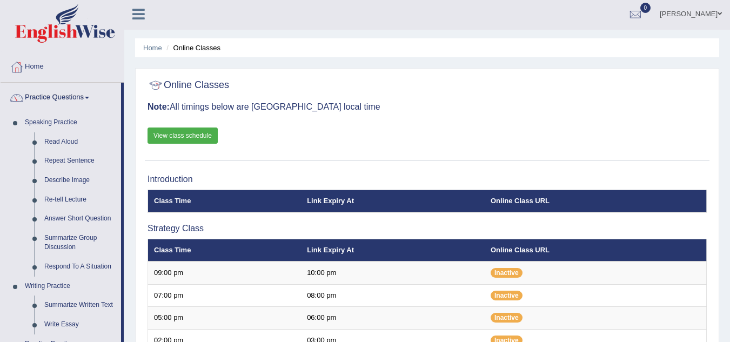
scroll to position [0, 0]
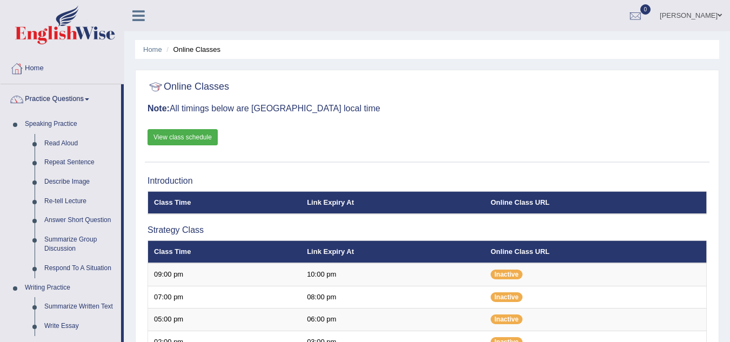
click at [194, 140] on link "View class schedule" at bounding box center [182, 137] width 70 height 16
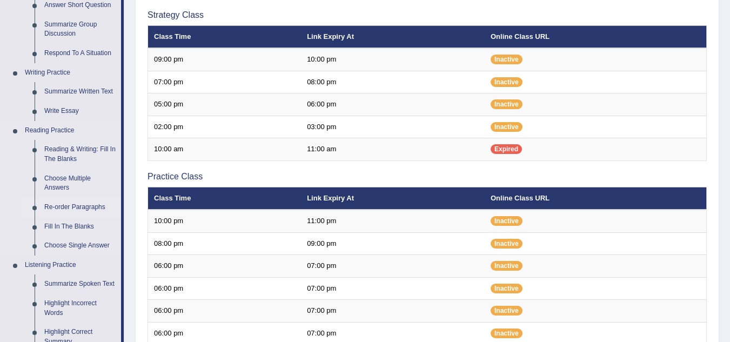
scroll to position [216, 0]
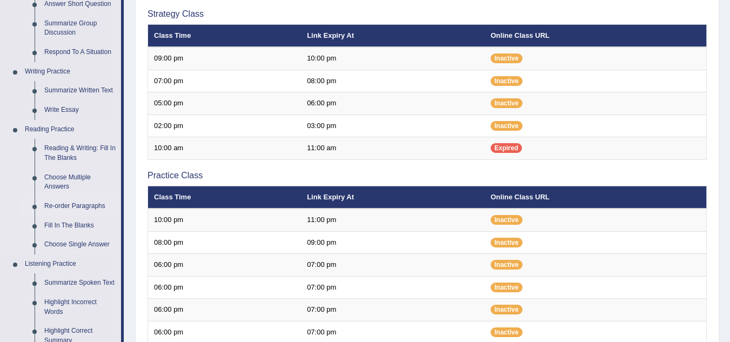
click at [70, 204] on link "Re-order Paragraphs" at bounding box center [80, 206] width 82 height 19
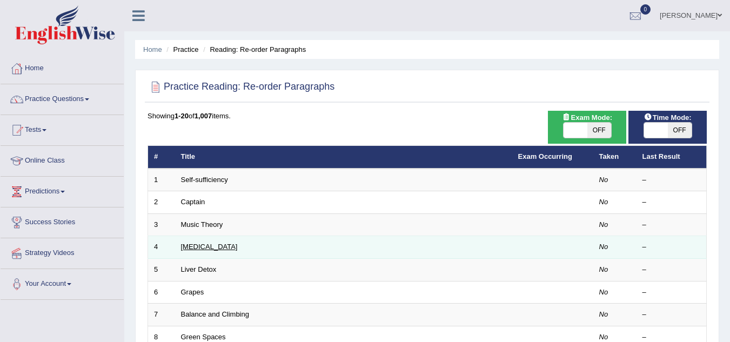
click at [191, 250] on link "Dry Skin" at bounding box center [209, 247] width 57 height 8
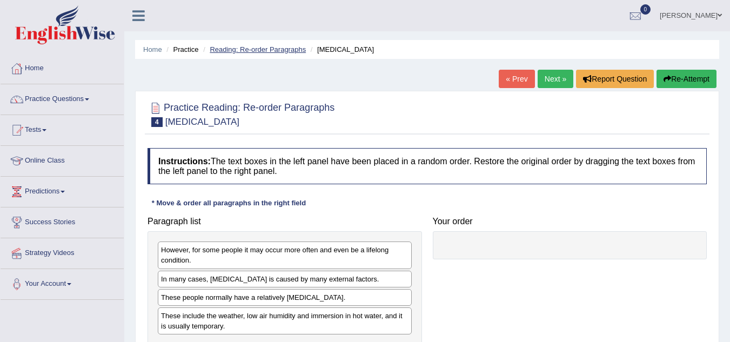
click at [238, 50] on link "Reading: Re-order Paragraphs" at bounding box center [258, 49] width 96 height 8
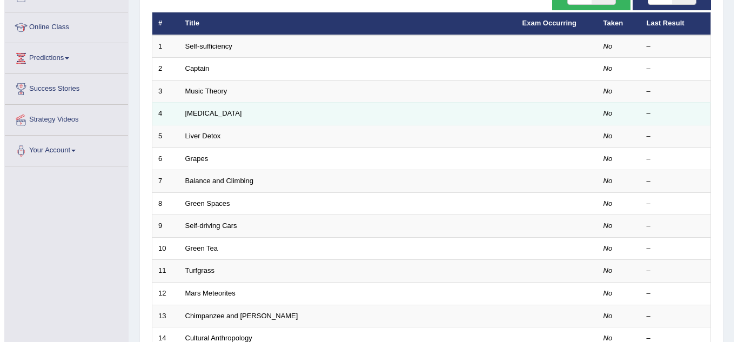
scroll to position [108, 0]
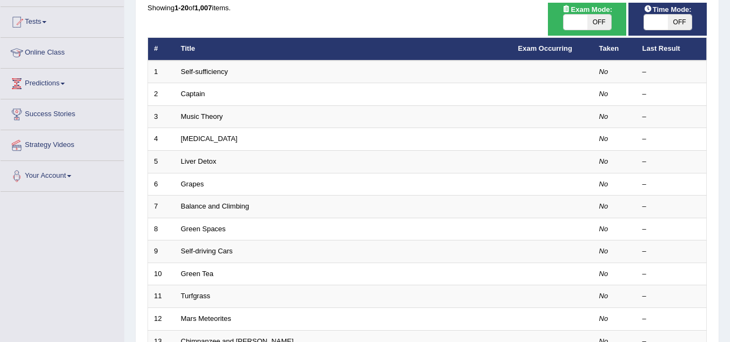
click at [601, 20] on span "OFF" at bounding box center [599, 22] width 24 height 15
checkbox input "true"
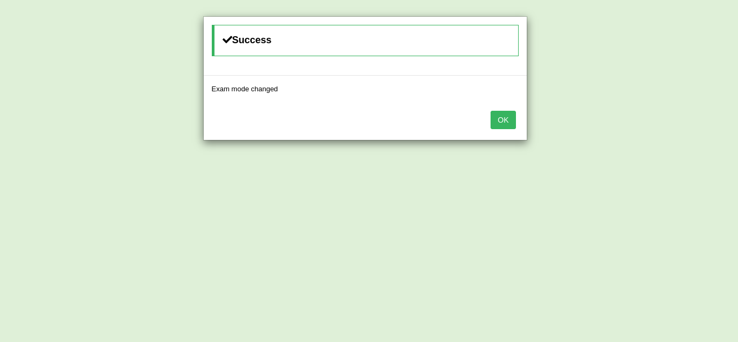
click at [503, 121] on button "OK" at bounding box center [502, 120] width 25 height 18
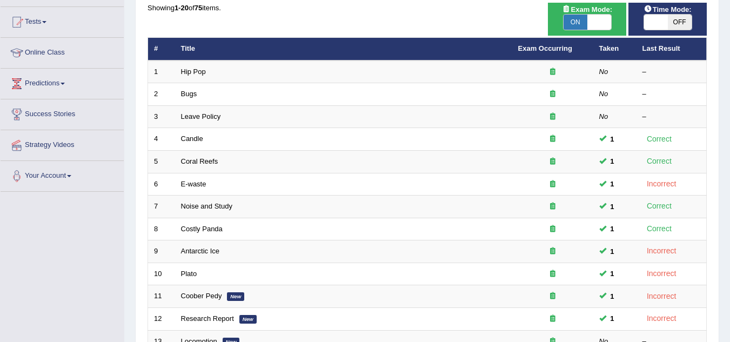
click at [672, 19] on span "OFF" at bounding box center [680, 22] width 24 height 15
checkbox input "true"
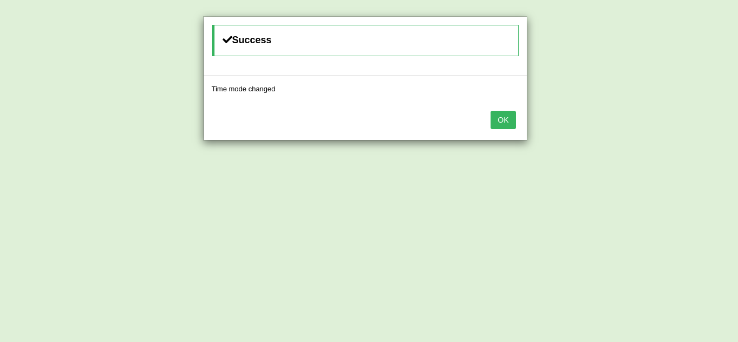
click at [494, 118] on button "OK" at bounding box center [502, 120] width 25 height 18
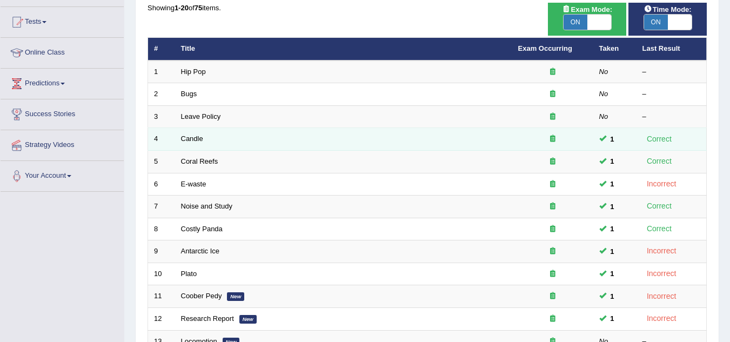
click at [207, 137] on td "Candle" at bounding box center [343, 139] width 337 height 23
click at [198, 140] on link "Candle" at bounding box center [192, 138] width 22 height 8
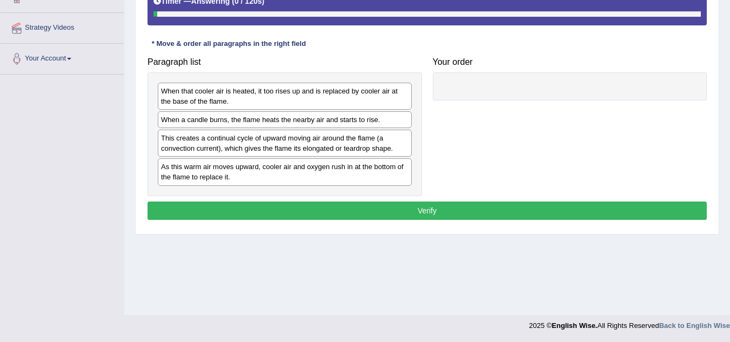
scroll to position [225, 0]
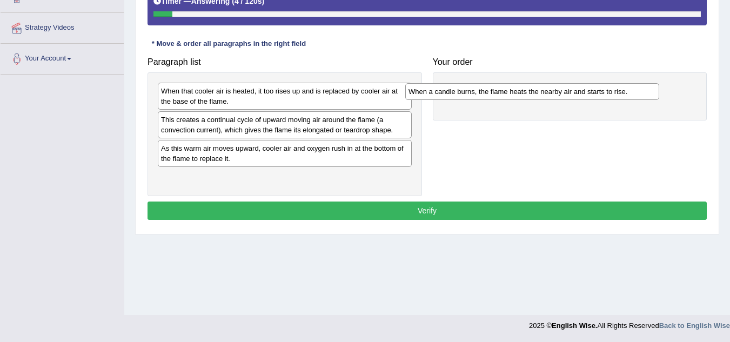
drag, startPoint x: 217, startPoint y: 121, endPoint x: 482, endPoint y: 85, distance: 268.1
click at [482, 85] on div "When a candle burns, the flame heats the nearby air and starts to rise." at bounding box center [532, 91] width 254 height 17
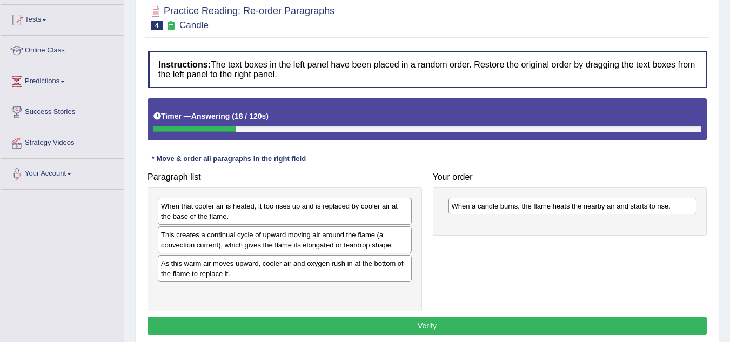
scroll to position [63, 0]
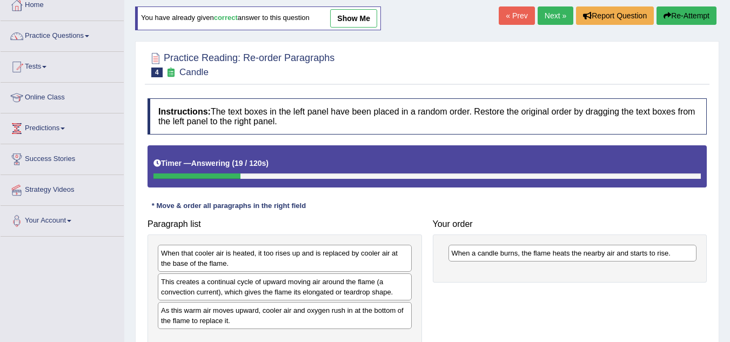
click at [541, 18] on link "Next »" at bounding box center [555, 15] width 36 height 18
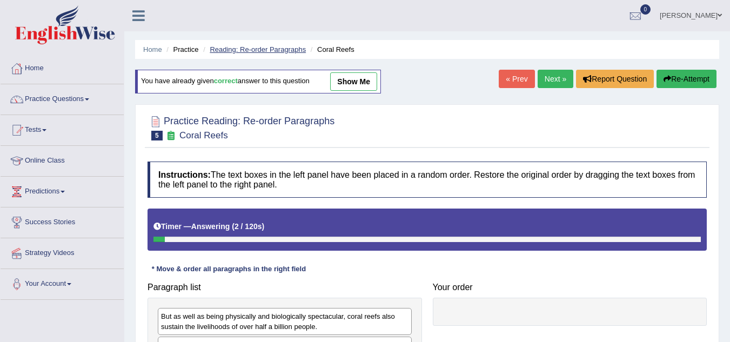
click at [238, 48] on link "Reading: Re-order Paragraphs" at bounding box center [258, 49] width 96 height 8
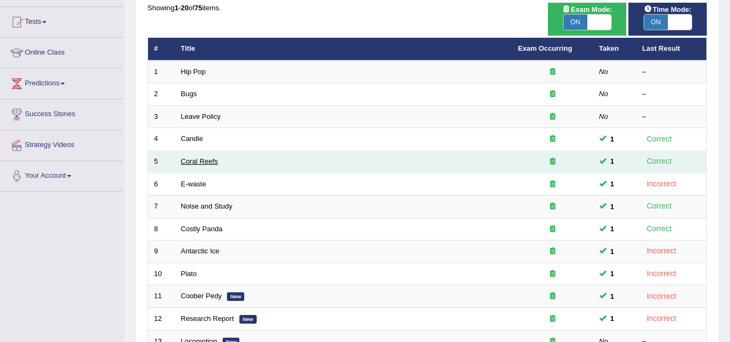
click at [211, 161] on link "Coral Reefs" at bounding box center [199, 161] width 37 height 8
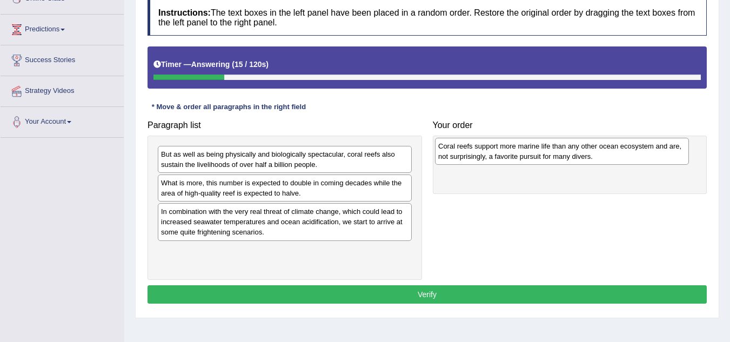
drag, startPoint x: 327, startPoint y: 212, endPoint x: 510, endPoint y: 158, distance: 191.6
click at [510, 158] on div "Coral reefs support more marine life than any other ocean ecosystem and are, no…" at bounding box center [562, 151] width 254 height 27
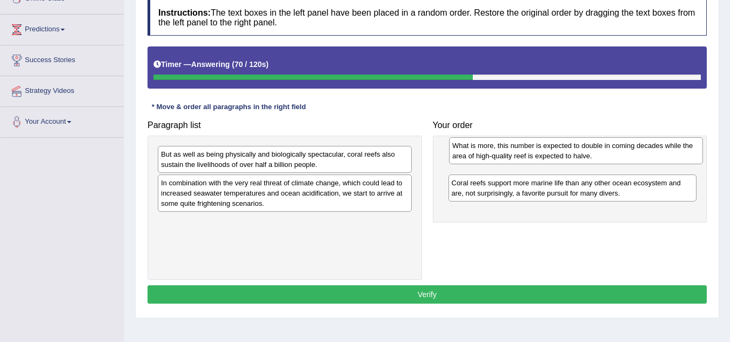
drag, startPoint x: 279, startPoint y: 185, endPoint x: 566, endPoint y: 148, distance: 289.2
click at [566, 148] on div "What is more, this number is expected to double in coming decades while the are…" at bounding box center [576, 150] width 254 height 27
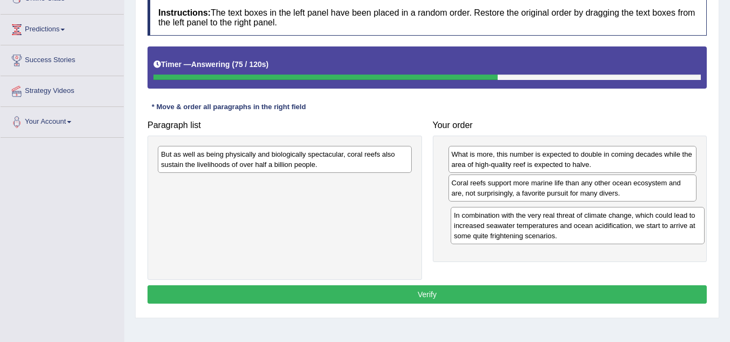
drag, startPoint x: 260, startPoint y: 194, endPoint x: 539, endPoint y: 218, distance: 279.1
click at [539, 219] on div "In combination with the very real threat of climate change, which could lead to…" at bounding box center [577, 225] width 254 height 37
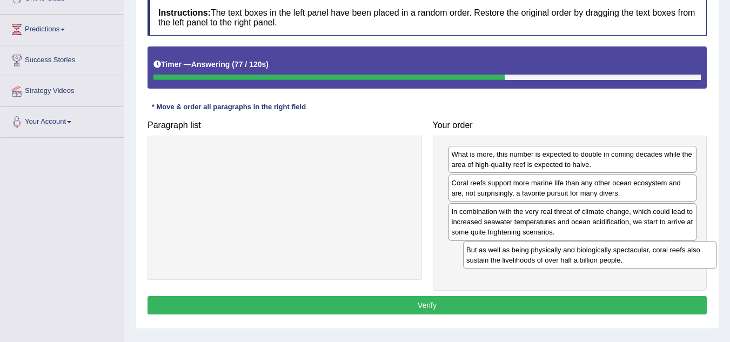
drag, startPoint x: 253, startPoint y: 162, endPoint x: 550, endPoint y: 255, distance: 311.4
click at [550, 256] on div "But as well as being physically and biologically spectacular, coral reefs also …" at bounding box center [590, 254] width 254 height 27
click at [521, 305] on button "Verify" at bounding box center [426, 305] width 559 height 18
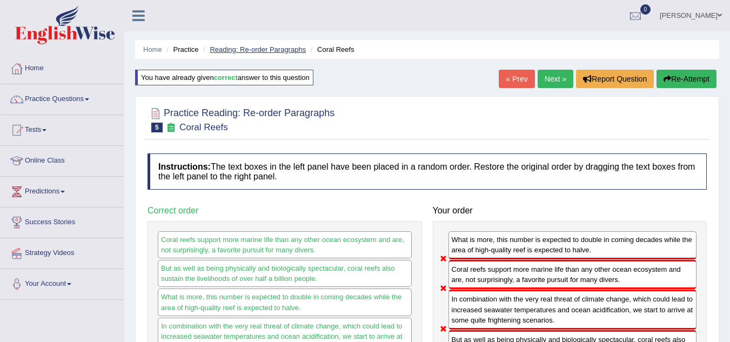
click at [246, 50] on link "Reading: Re-order Paragraphs" at bounding box center [258, 49] width 96 height 8
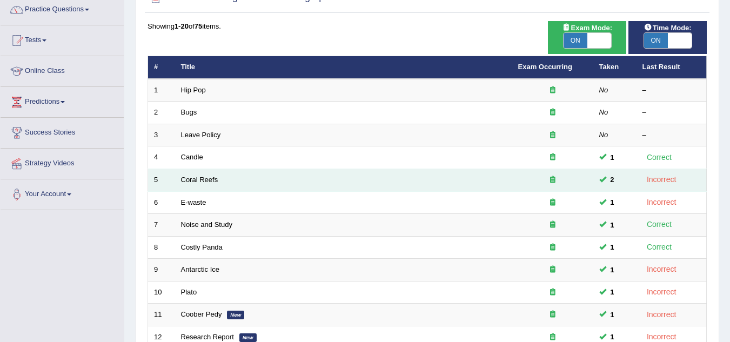
scroll to position [108, 0]
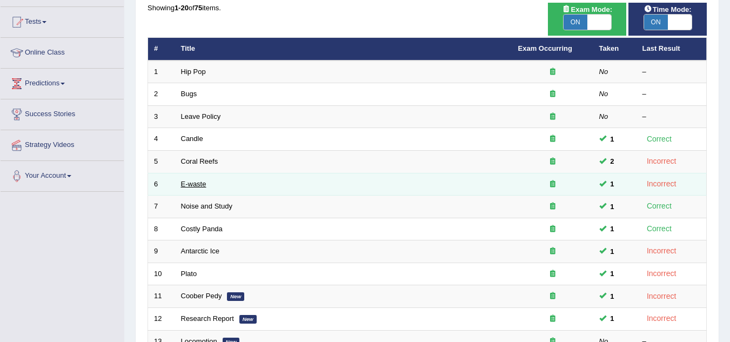
click at [200, 187] on link "E-waste" at bounding box center [193, 184] width 25 height 8
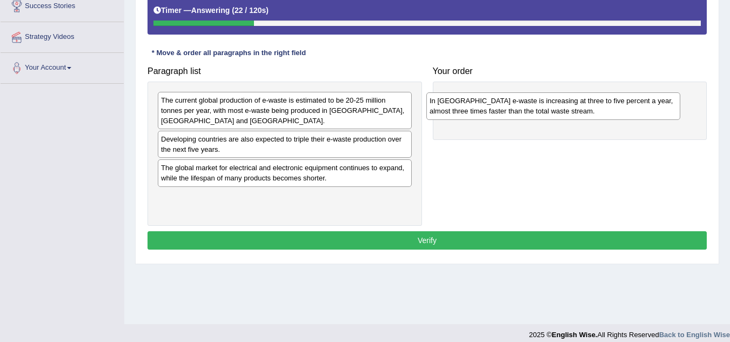
drag, startPoint x: 240, startPoint y: 172, endPoint x: 511, endPoint y: 92, distance: 282.7
click at [511, 92] on div "In [GEOGRAPHIC_DATA] e-waste is increasing at three to five percent a year, alm…" at bounding box center [553, 105] width 254 height 27
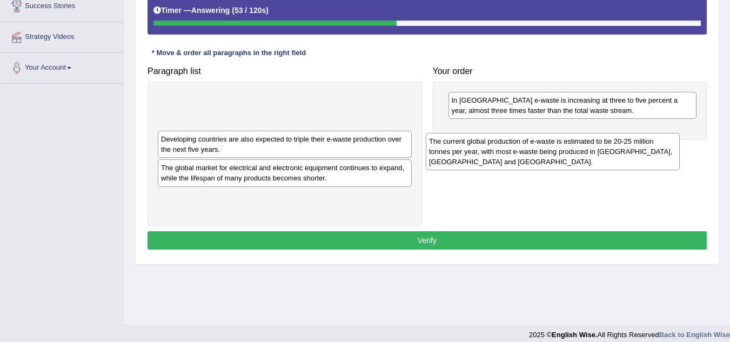
drag, startPoint x: 266, startPoint y: 113, endPoint x: 542, endPoint y: 146, distance: 277.9
click at [542, 146] on div "The current global production of e-waste is estimated to be 20-25 million tonne…" at bounding box center [553, 151] width 254 height 37
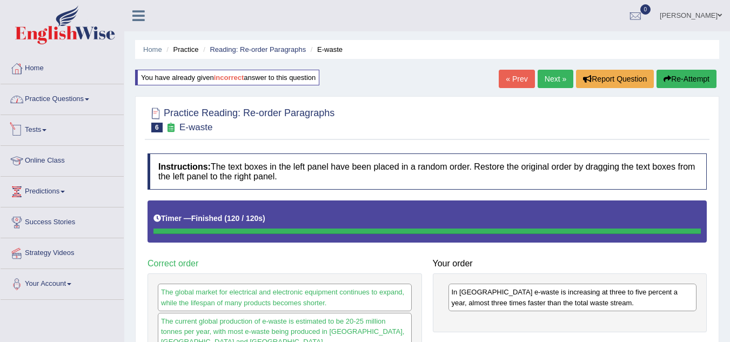
click at [88, 100] on link "Practice Questions" at bounding box center [62, 97] width 123 height 27
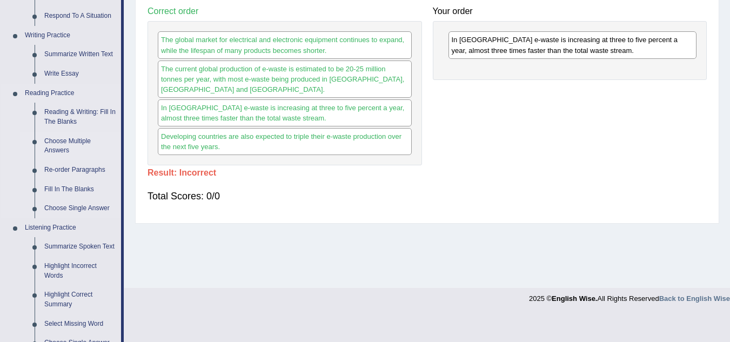
scroll to position [270, 0]
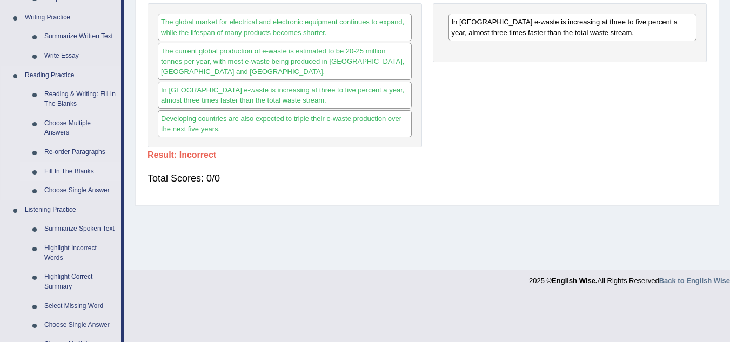
click at [80, 171] on link "Fill In The Blanks" at bounding box center [80, 171] width 82 height 19
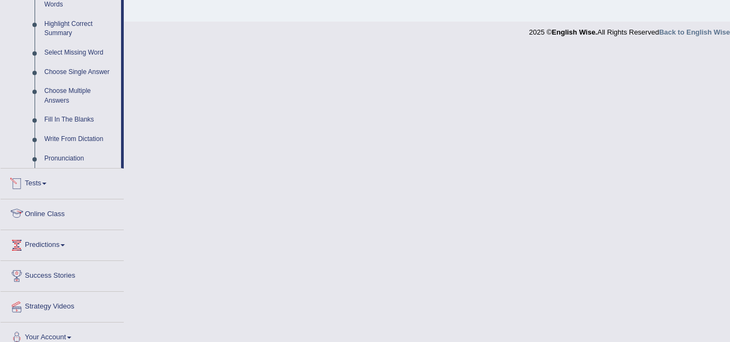
scroll to position [469, 0]
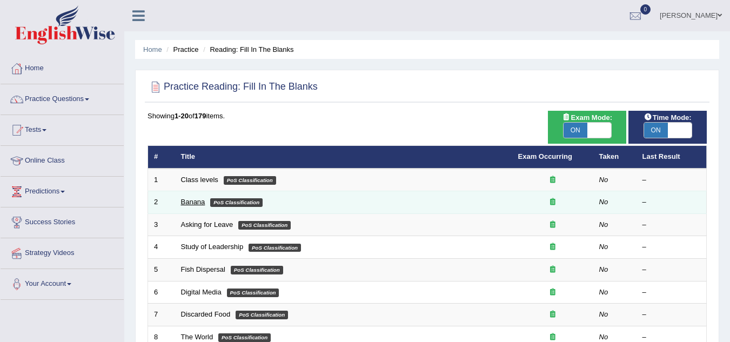
click at [196, 204] on link "Banana" at bounding box center [193, 202] width 24 height 8
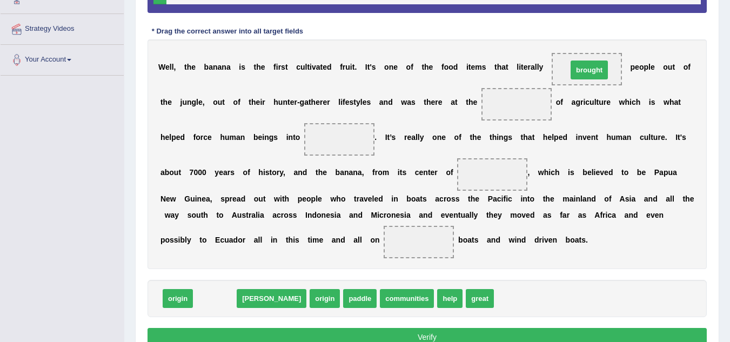
drag, startPoint x: 210, startPoint y: 300, endPoint x: 583, endPoint y: 68, distance: 439.3
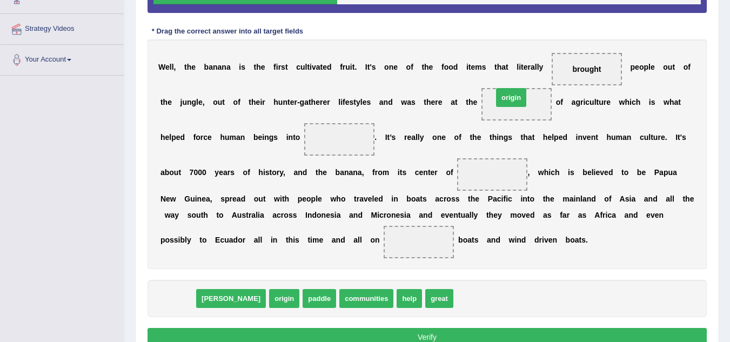
drag, startPoint x: 180, startPoint y: 295, endPoint x: 513, endPoint y: 94, distance: 389.2
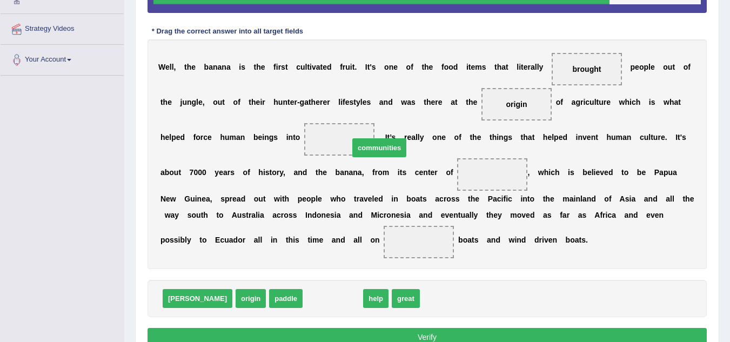
drag, startPoint x: 292, startPoint y: 301, endPoint x: 340, endPoint y: 147, distance: 161.1
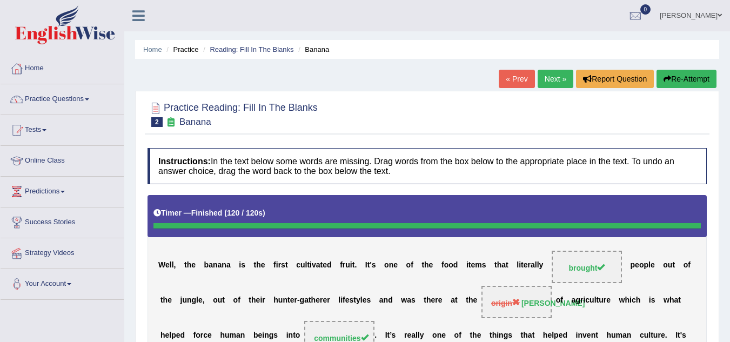
click at [551, 80] on link "Next »" at bounding box center [555, 79] width 36 height 18
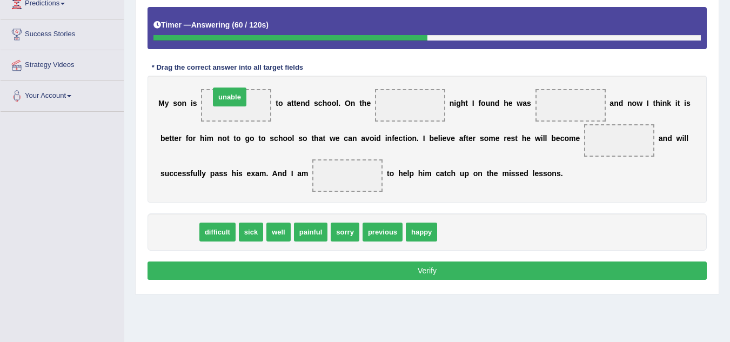
drag, startPoint x: 176, startPoint y: 235, endPoint x: 226, endPoint y: 100, distance: 144.1
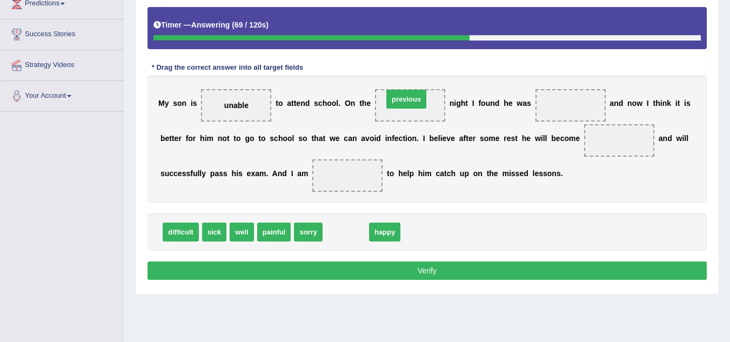
drag, startPoint x: 351, startPoint y: 232, endPoint x: 412, endPoint y: 99, distance: 146.0
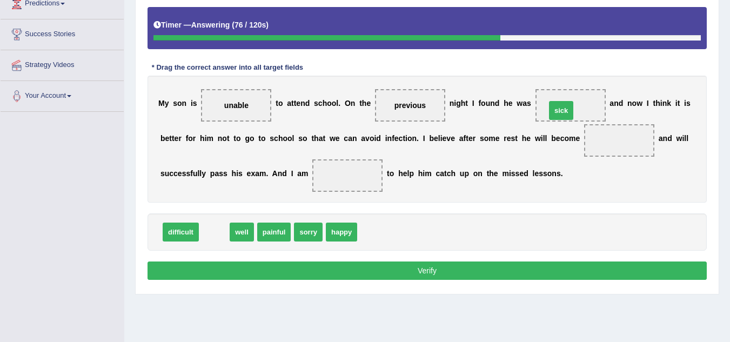
drag, startPoint x: 226, startPoint y: 232, endPoint x: 560, endPoint y: 110, distance: 355.4
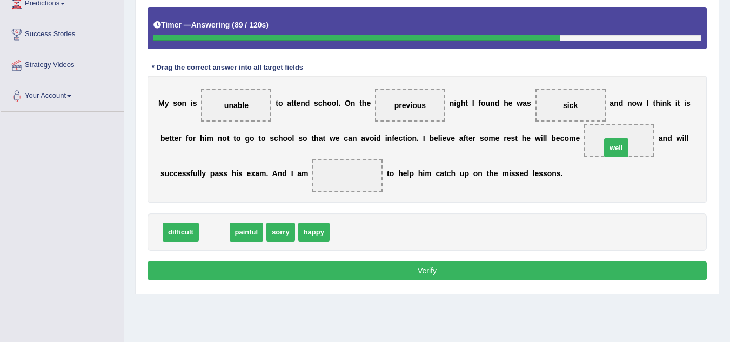
drag, startPoint x: 226, startPoint y: 227, endPoint x: 610, endPoint y: 147, distance: 392.2
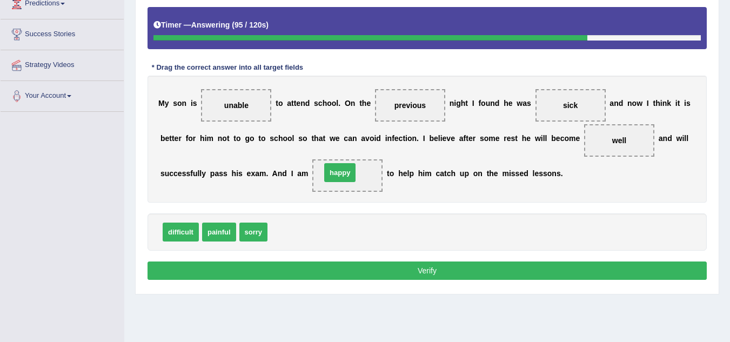
drag, startPoint x: 306, startPoint y: 226, endPoint x: 351, endPoint y: 169, distance: 72.3
click at [382, 269] on button "Verify" at bounding box center [426, 270] width 559 height 18
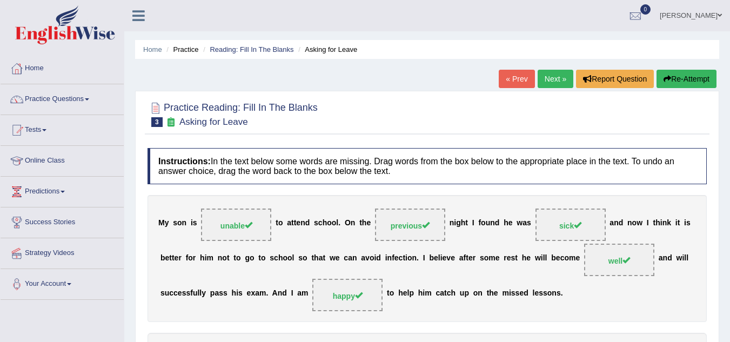
click at [555, 77] on link "Next »" at bounding box center [555, 79] width 36 height 18
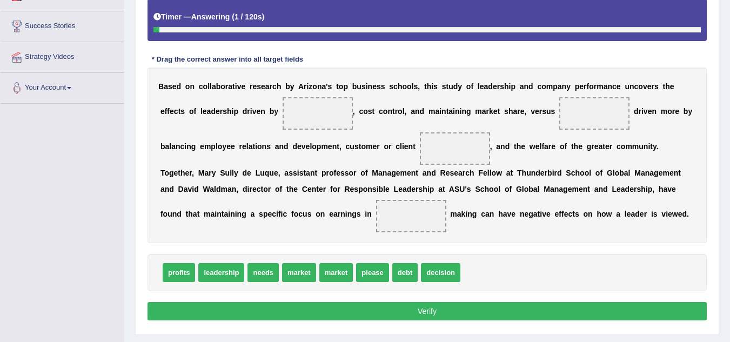
scroll to position [225, 0]
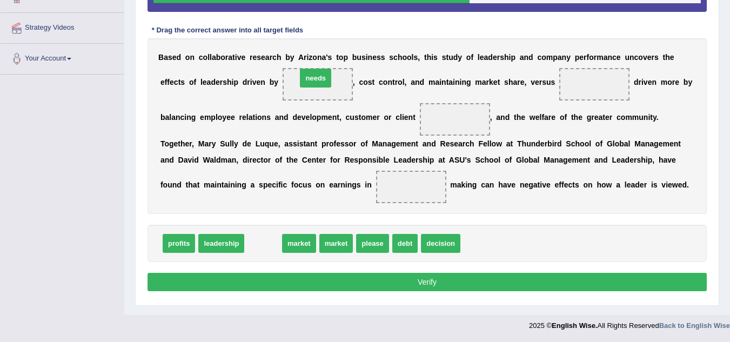
drag, startPoint x: 263, startPoint y: 249, endPoint x: 315, endPoint y: 84, distance: 173.4
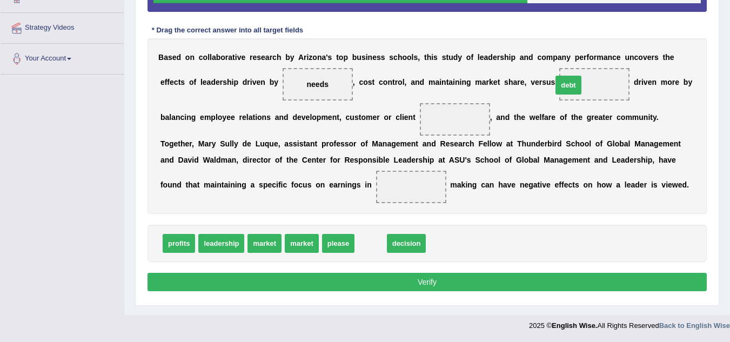
drag, startPoint x: 481, startPoint y: 166, endPoint x: 568, endPoint y: 85, distance: 119.6
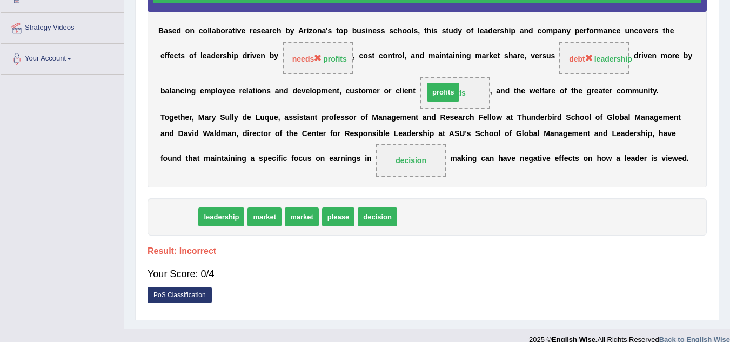
drag, startPoint x: 181, startPoint y: 241, endPoint x: 445, endPoint y: 117, distance: 292.1
click at [445, 117] on div "Instructions: In the text below some words are missing. Drag words from the box…" at bounding box center [427, 115] width 564 height 397
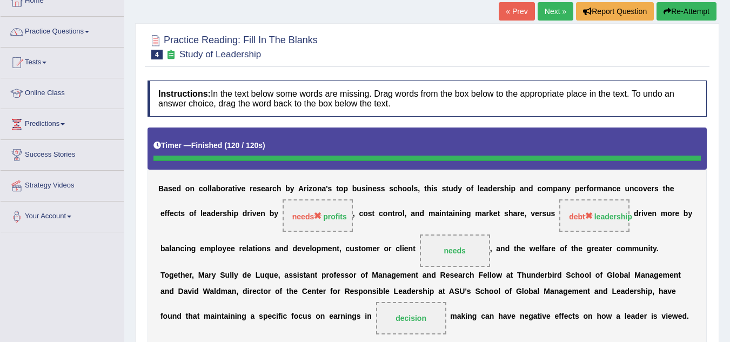
scroll to position [63, 0]
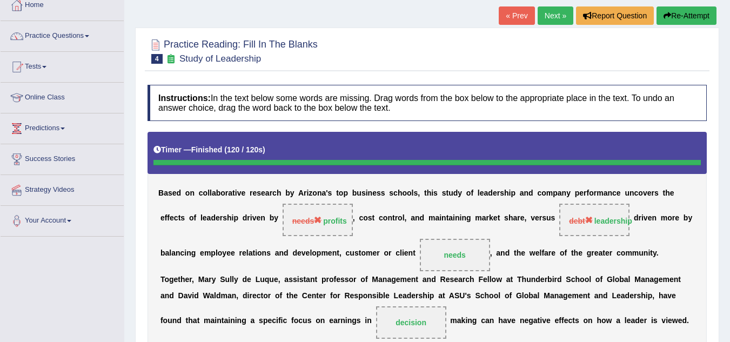
click at [550, 19] on link "Next »" at bounding box center [555, 15] width 36 height 18
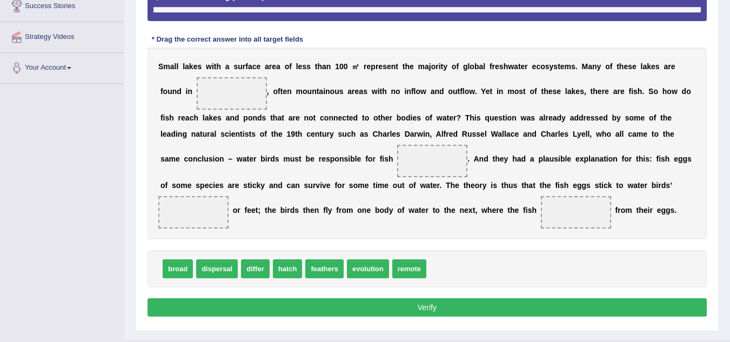
scroll to position [240, 0]
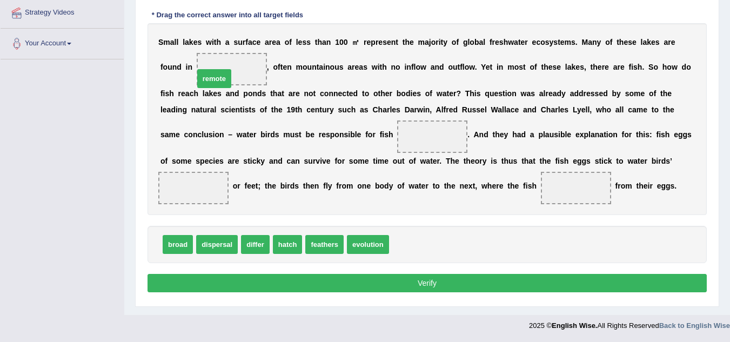
drag, startPoint x: 400, startPoint y: 243, endPoint x: 213, endPoint y: 63, distance: 259.0
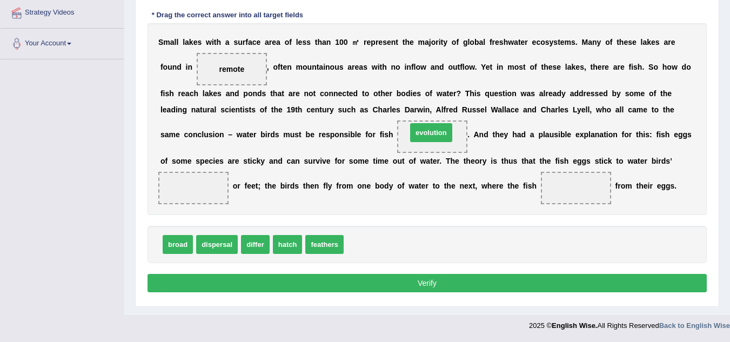
drag, startPoint x: 369, startPoint y: 249, endPoint x: 431, endPoint y: 143, distance: 122.9
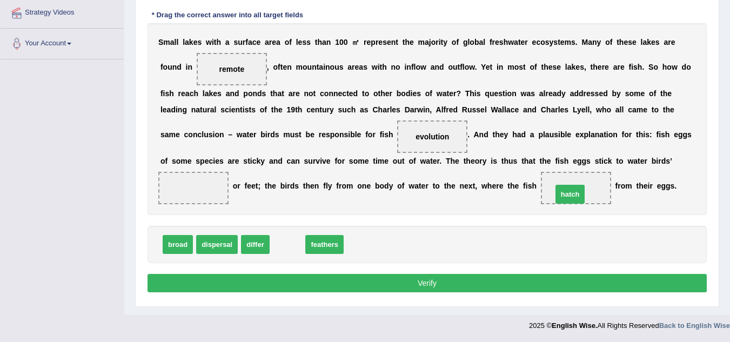
drag, startPoint x: 293, startPoint y: 246, endPoint x: 576, endPoint y: 196, distance: 287.5
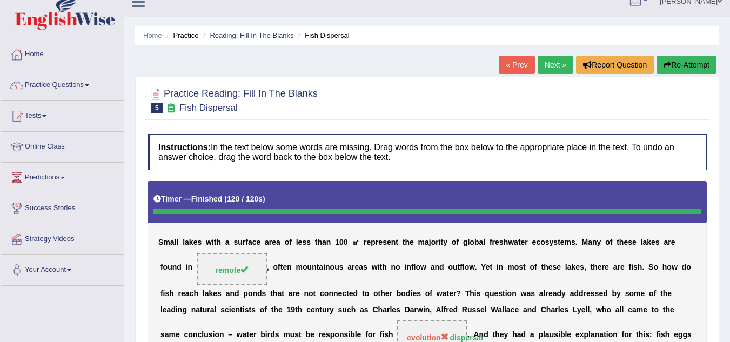
scroll to position [9, 0]
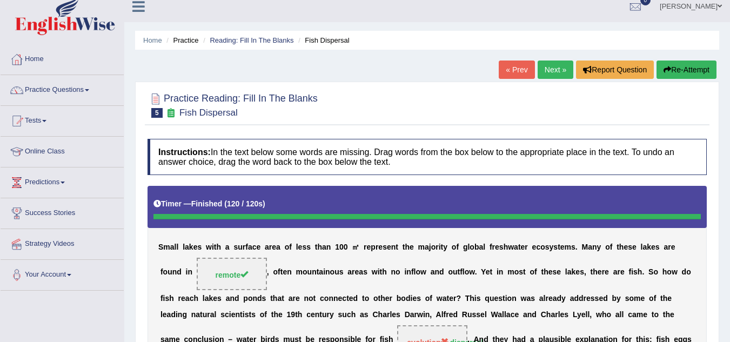
click at [549, 72] on link "Next »" at bounding box center [555, 69] width 36 height 18
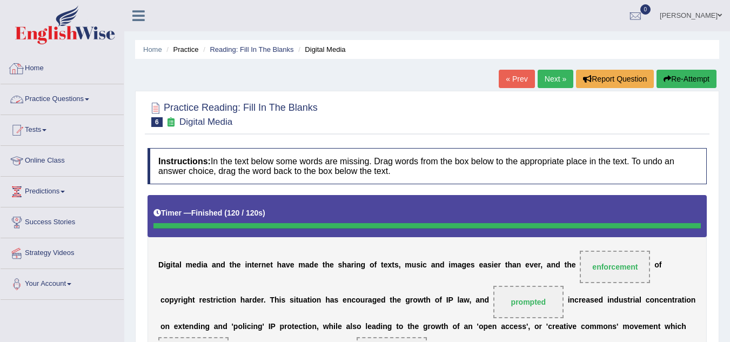
click at [40, 68] on link "Home" at bounding box center [62, 66] width 123 height 27
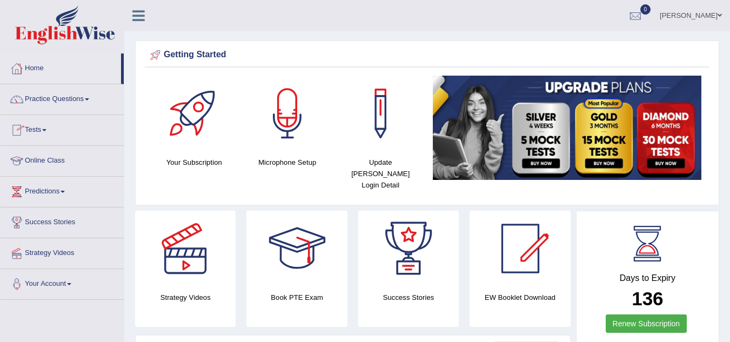
click at [56, 160] on link "Online Class" at bounding box center [62, 159] width 123 height 27
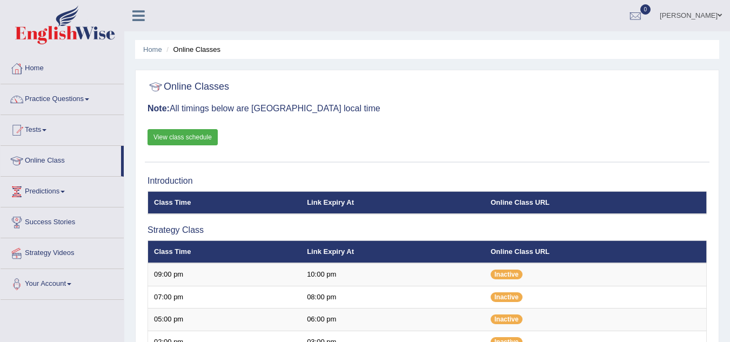
click at [198, 132] on link "View class schedule" at bounding box center [182, 137] width 70 height 16
click at [65, 100] on link "Practice Questions" at bounding box center [62, 97] width 123 height 27
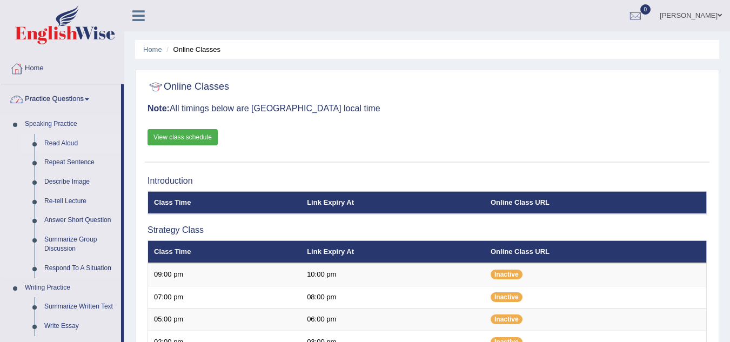
click at [61, 144] on link "Read Aloud" at bounding box center [80, 143] width 82 height 19
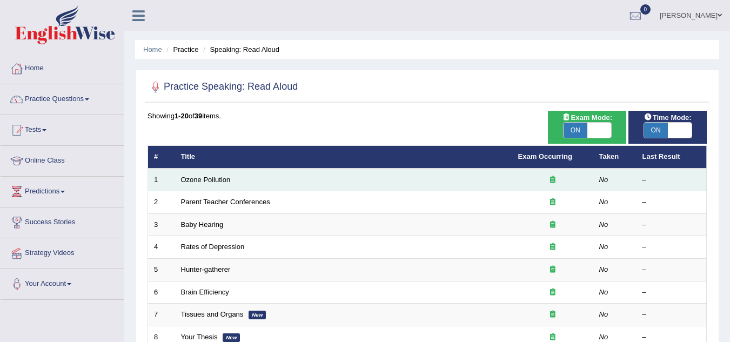
click at [210, 187] on td "Ozone Pollution" at bounding box center [343, 180] width 337 height 23
click at [213, 180] on link "Ozone Pollution" at bounding box center [206, 180] width 50 height 8
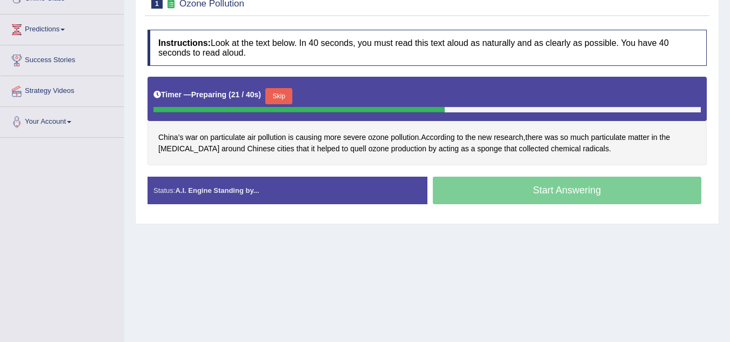
click at [489, 184] on div "Start Answering" at bounding box center [567, 192] width 280 height 30
click at [491, 197] on div "Start Answering" at bounding box center [567, 192] width 280 height 30
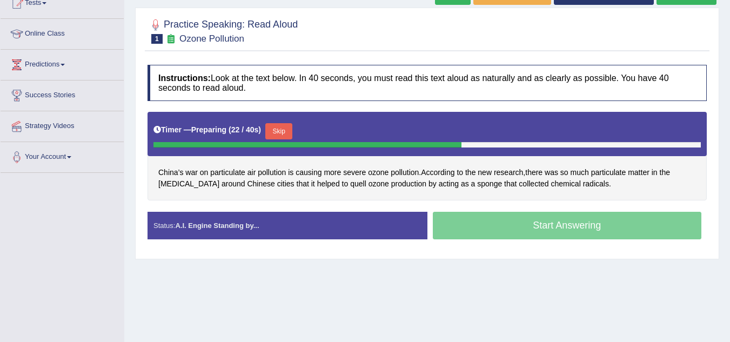
scroll to position [108, 0]
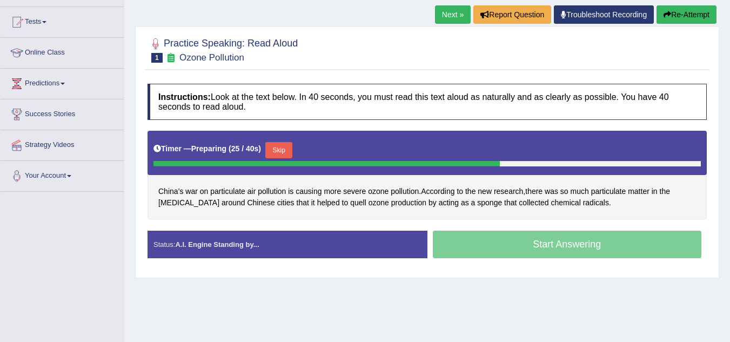
click at [281, 151] on button "Skip" at bounding box center [278, 150] width 27 height 16
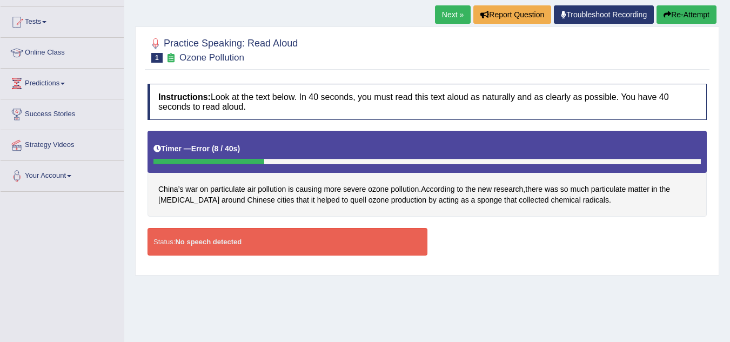
click at [671, 16] on button "Re-Attempt" at bounding box center [686, 14] width 60 height 18
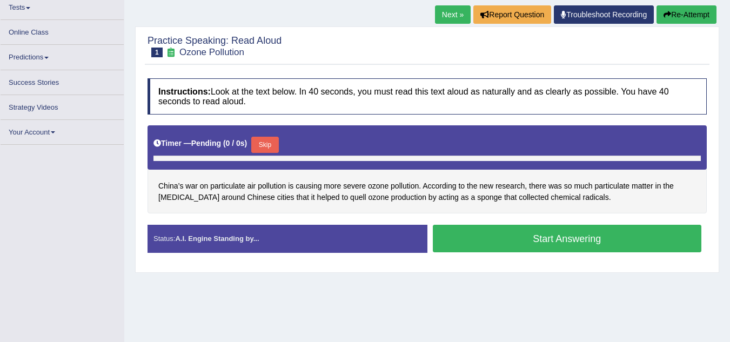
click at [270, 147] on button "Skip" at bounding box center [264, 145] width 27 height 16
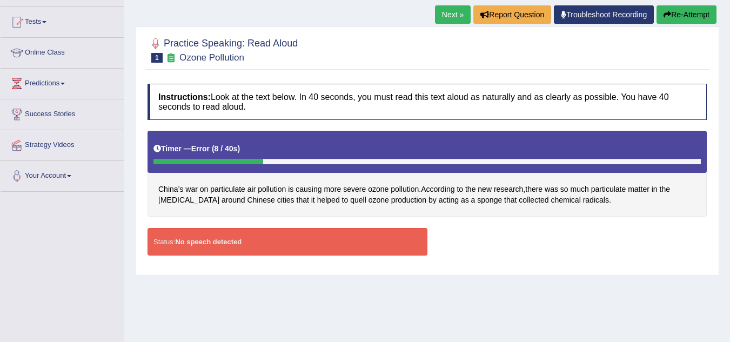
click at [674, 13] on button "Re-Attempt" at bounding box center [686, 14] width 60 height 18
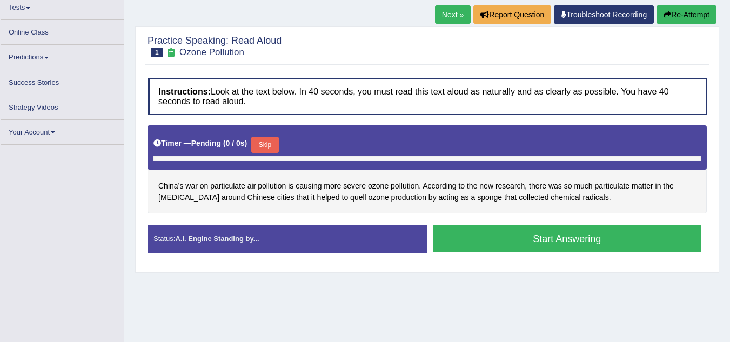
click at [272, 149] on button "Skip" at bounding box center [264, 145] width 27 height 16
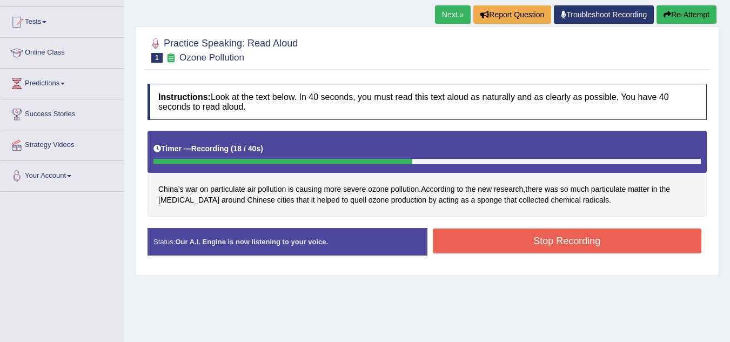
click at [472, 248] on button "Stop Recording" at bounding box center [567, 240] width 269 height 25
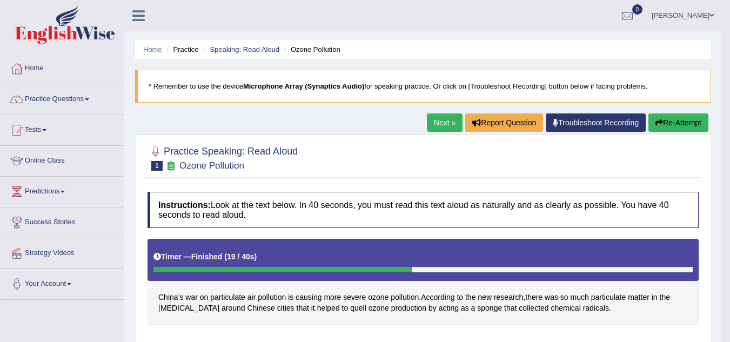
click at [589, 120] on link "Troubleshoot Recording" at bounding box center [596, 122] width 100 height 18
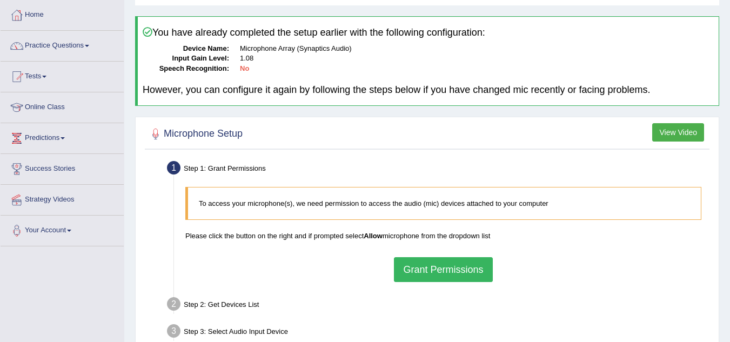
scroll to position [54, 0]
click at [431, 261] on button "Grant Permissions" at bounding box center [443, 269] width 98 height 25
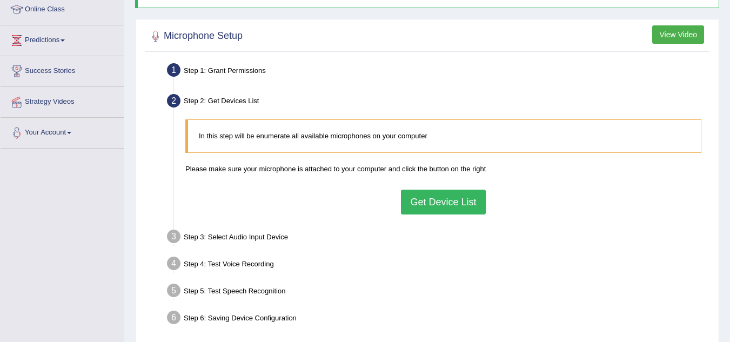
scroll to position [162, 0]
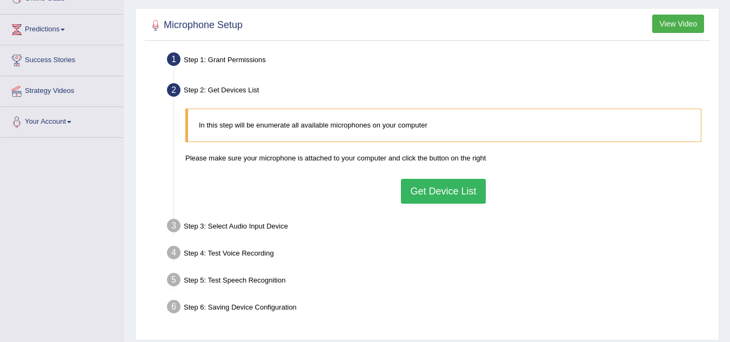
click at [435, 196] on button "Get Device List" at bounding box center [443, 191] width 84 height 25
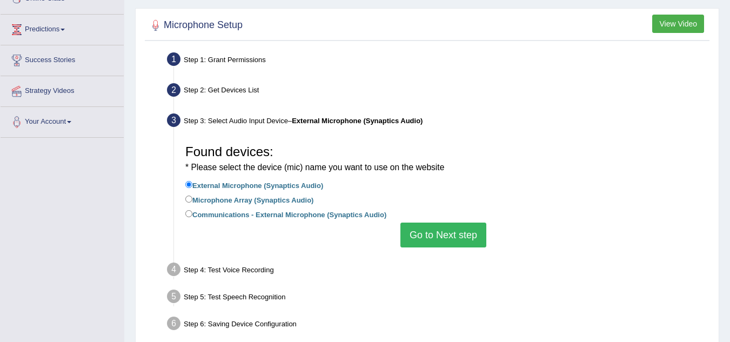
drag, startPoint x: 250, startPoint y: 200, endPoint x: 274, endPoint y: 199, distance: 24.9
click at [250, 200] on label "Microphone Array (Synaptics Audio)" at bounding box center [249, 199] width 128 height 12
click at [192, 200] on input "Microphone Array (Synaptics Audio)" at bounding box center [188, 199] width 7 height 7
radio input "true"
click at [438, 239] on button "Go to Next step" at bounding box center [443, 235] width 86 height 25
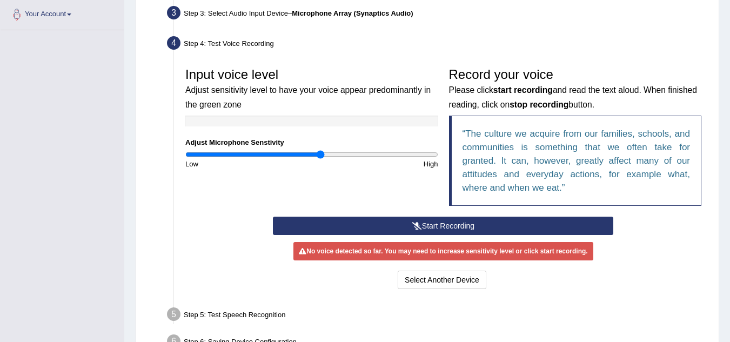
scroll to position [270, 0]
click at [421, 224] on button "Start Recording" at bounding box center [443, 225] width 340 height 18
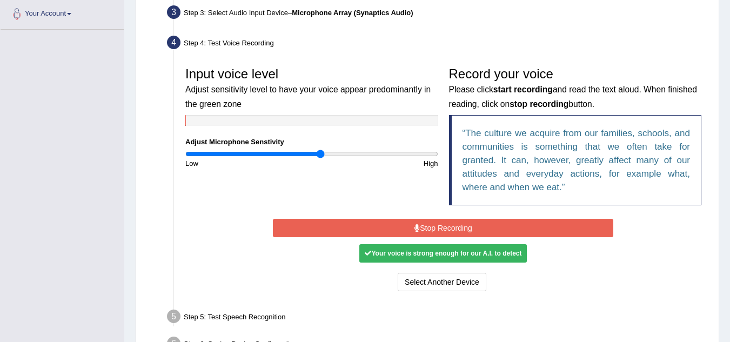
click at [438, 252] on div "Your voice is strong enough for our A.I. to detect" at bounding box center [442, 253] width 167 height 18
click at [448, 228] on button "Stop Recording" at bounding box center [443, 228] width 340 height 18
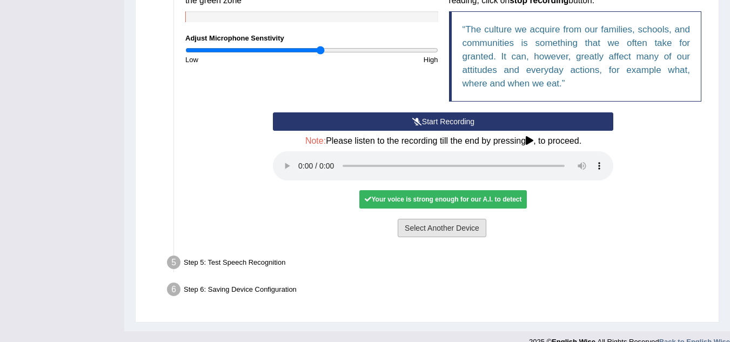
scroll to position [378, 0]
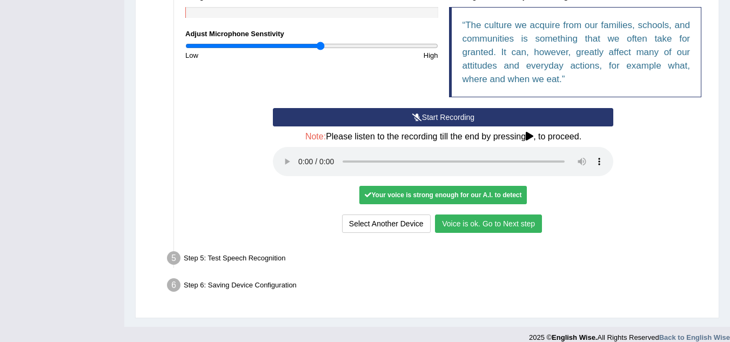
click at [475, 224] on button "Voice is ok. Go to Next step" at bounding box center [488, 223] width 107 height 18
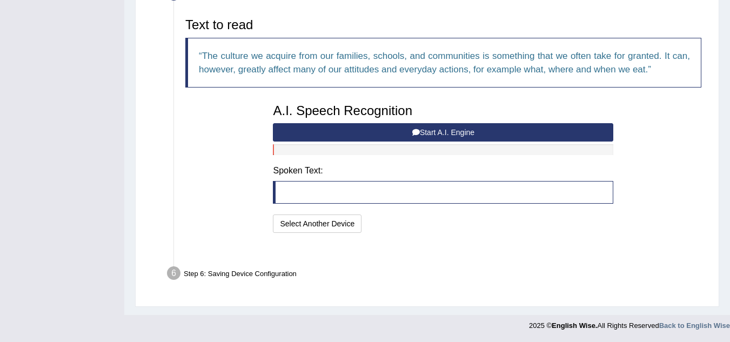
scroll to position [334, 0]
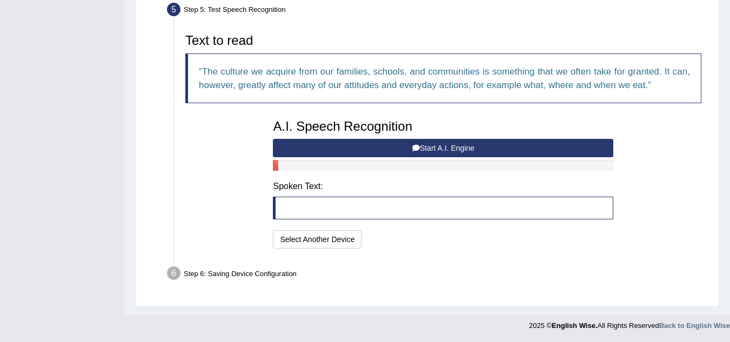
click at [438, 150] on button "Start A.I. Engine" at bounding box center [443, 148] width 340 height 18
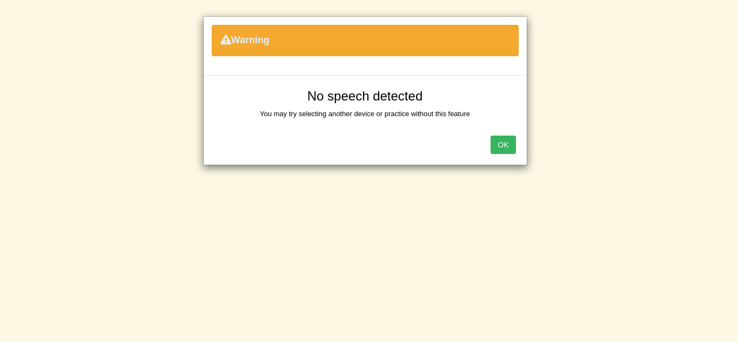
click at [497, 150] on button "OK" at bounding box center [502, 145] width 25 height 18
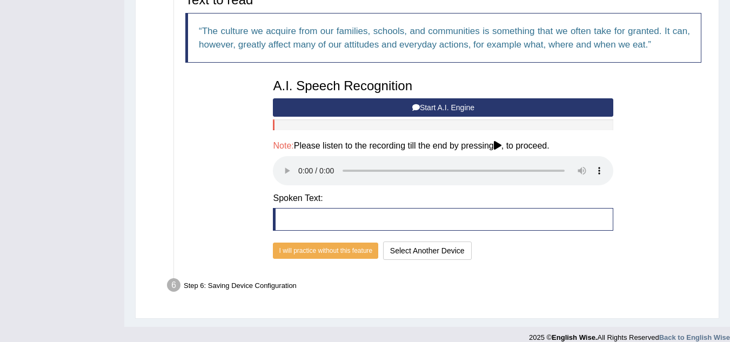
scroll to position [386, 0]
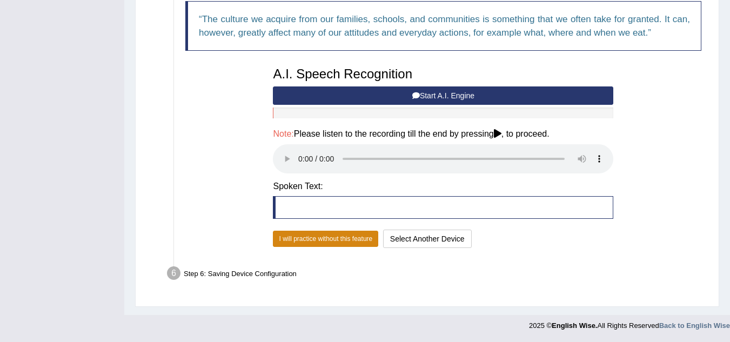
click at [320, 241] on button "I will practice without this feature" at bounding box center [325, 239] width 105 height 16
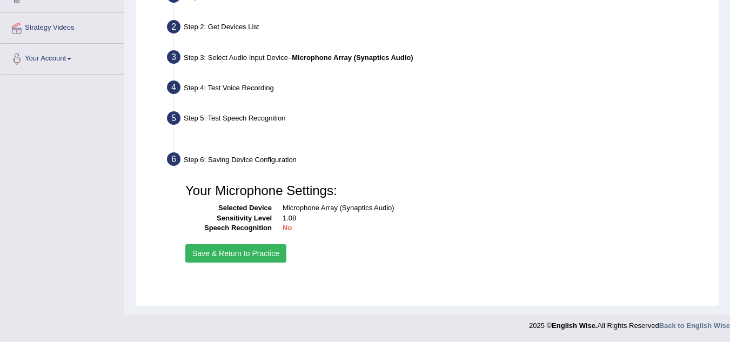
scroll to position [225, 0]
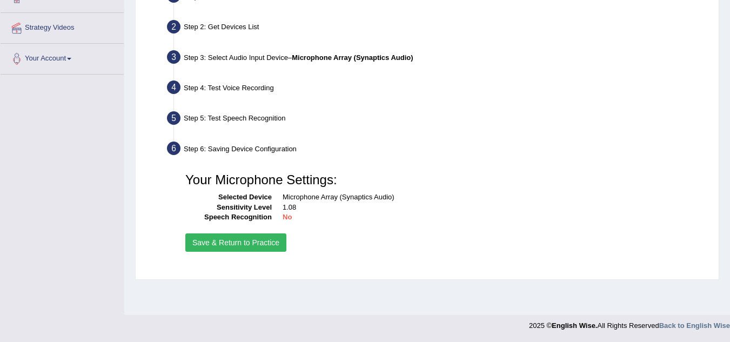
click at [267, 244] on button "Save & Return to Practice" at bounding box center [235, 242] width 101 height 18
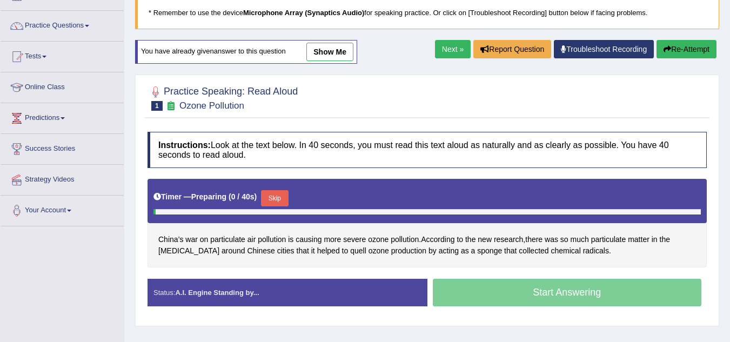
scroll to position [108, 0]
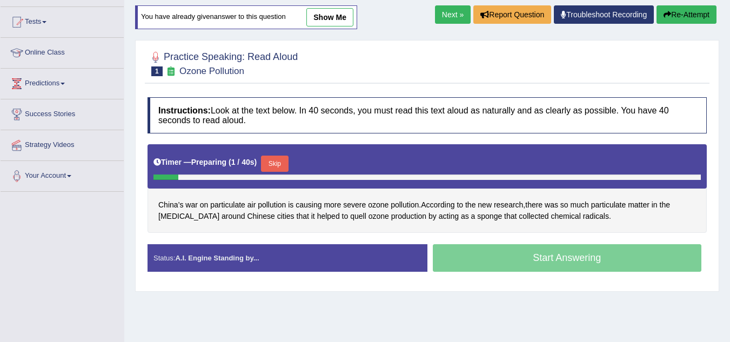
click at [281, 166] on button "Skip" at bounding box center [274, 164] width 27 height 16
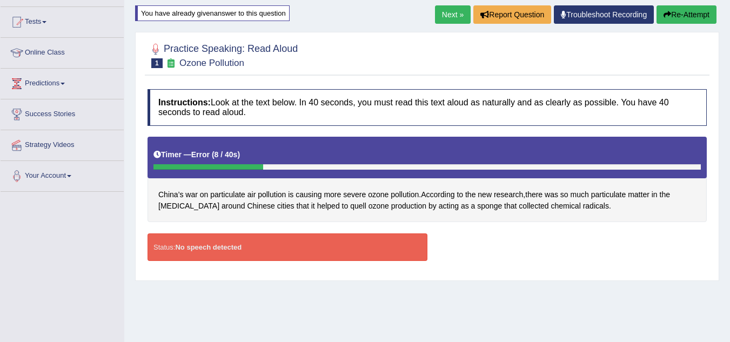
click at [676, 16] on button "Re-Attempt" at bounding box center [686, 14] width 60 height 18
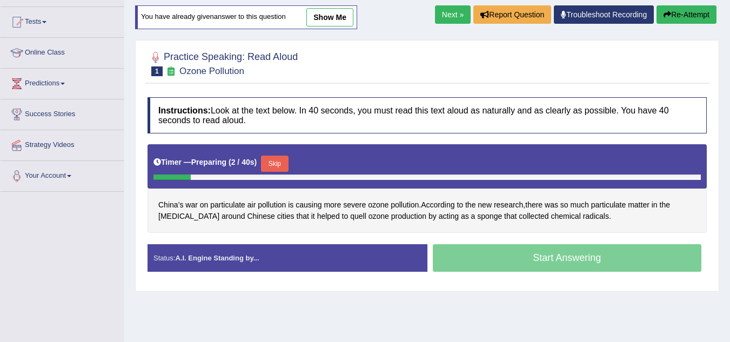
click at [278, 161] on button "Skip" at bounding box center [274, 164] width 27 height 16
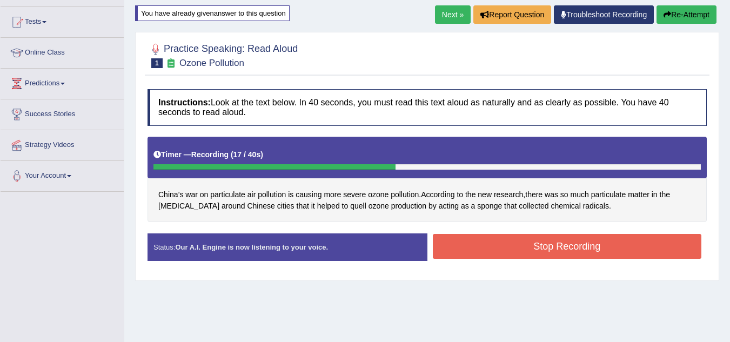
click at [463, 242] on button "Stop Recording" at bounding box center [567, 246] width 269 height 25
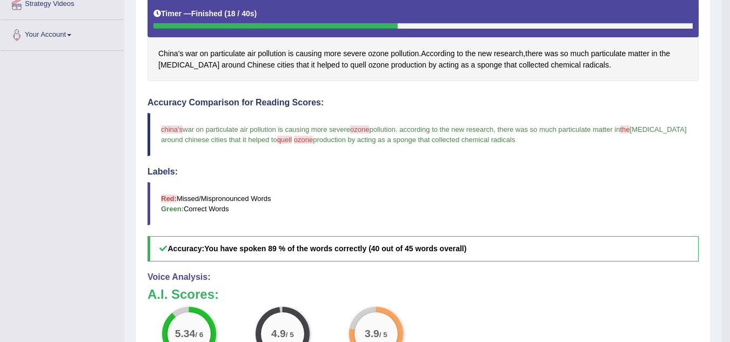
scroll to position [141, 0]
